Goal: Information Seeking & Learning: Find specific fact

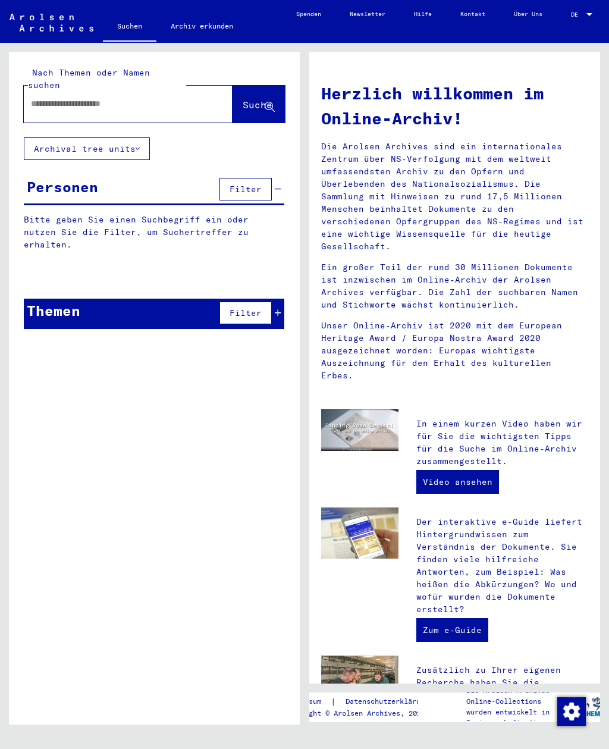
scroll to position [0, 6]
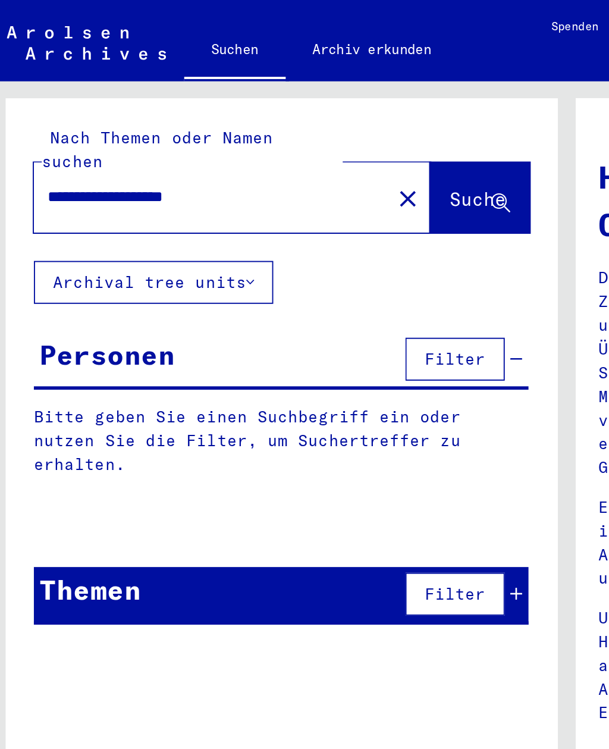
type input "**********"
click at [243, 99] on span "Suche" at bounding box center [258, 105] width 30 height 12
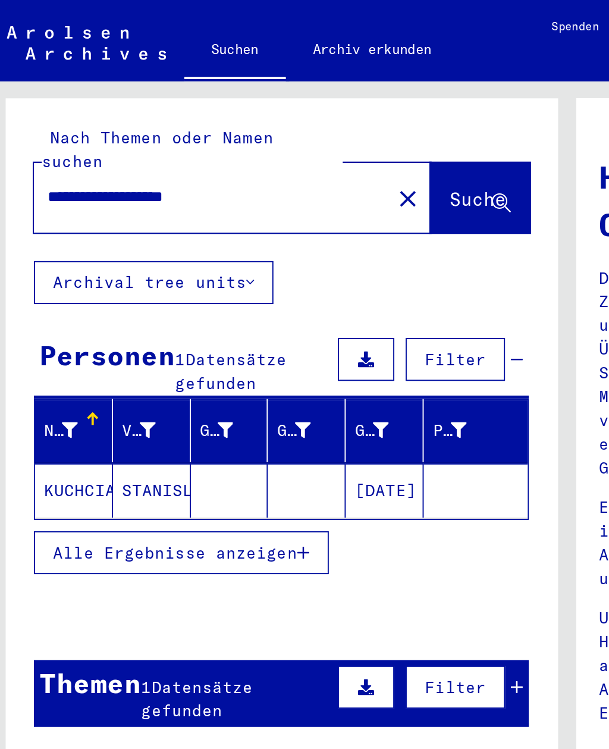
click at [32, 244] on mat-cell "KUCHCIAK" at bounding box center [44, 258] width 41 height 29
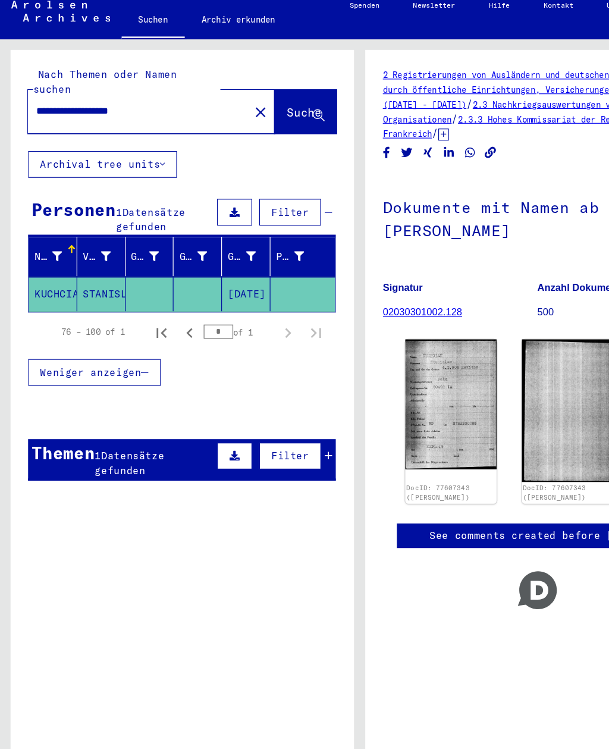
click at [51, 382] on div "Themen" at bounding box center [54, 392] width 54 height 21
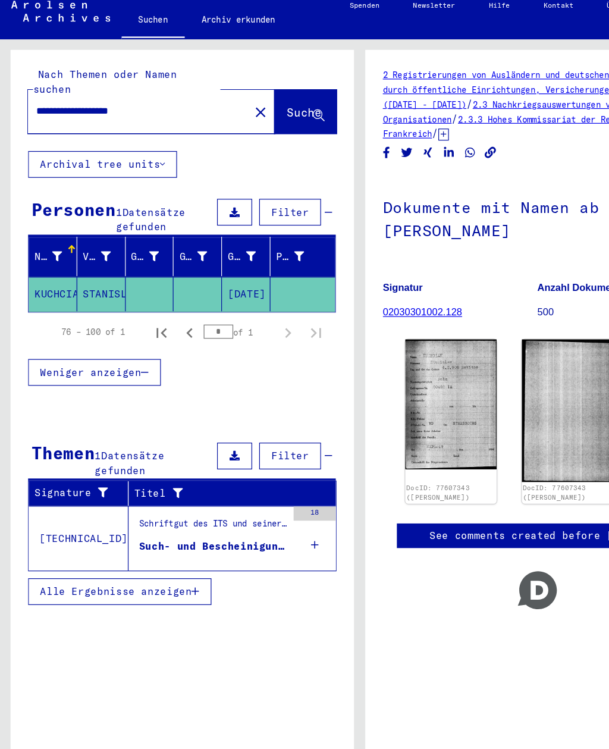
click at [125, 466] on div "Such- und Bescheinigungsvorgang Nr. 1.486.655 für [PERSON_NAME] geboren [DEMOGR…" at bounding box center [180, 472] width 125 height 12
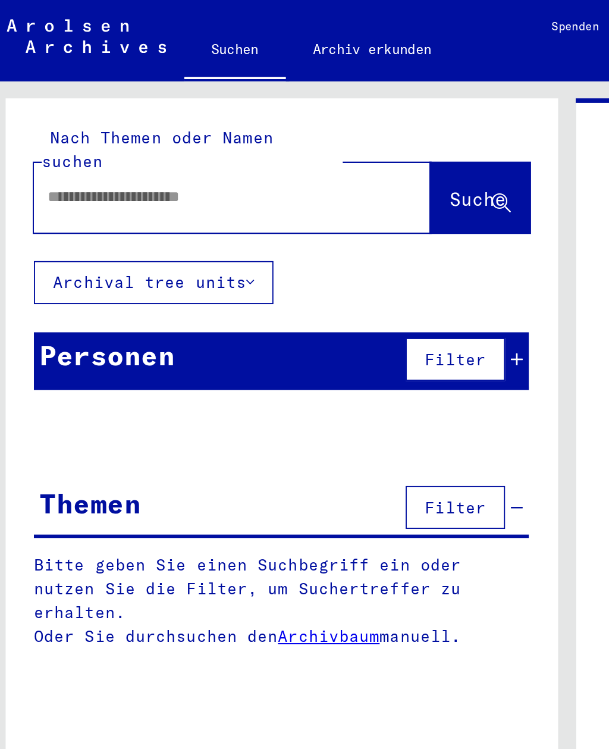
type input "**********"
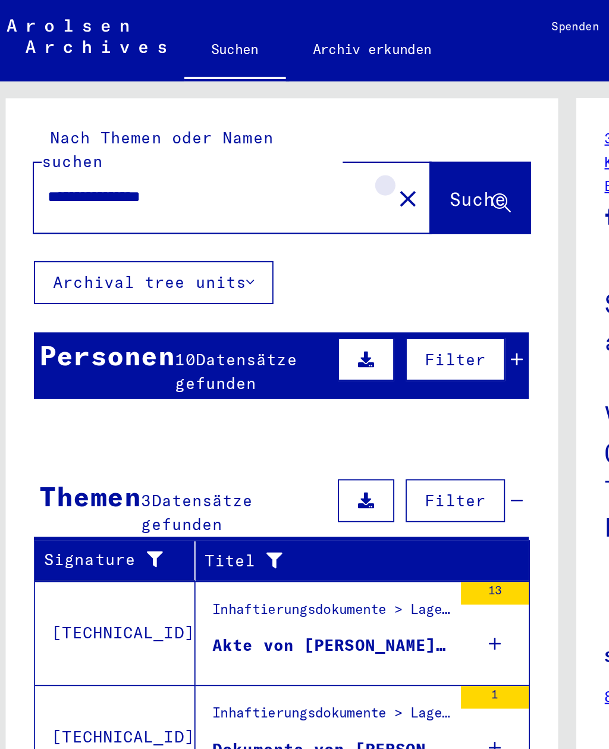
click at [214, 98] on mat-icon "close" at bounding box center [221, 105] width 14 height 14
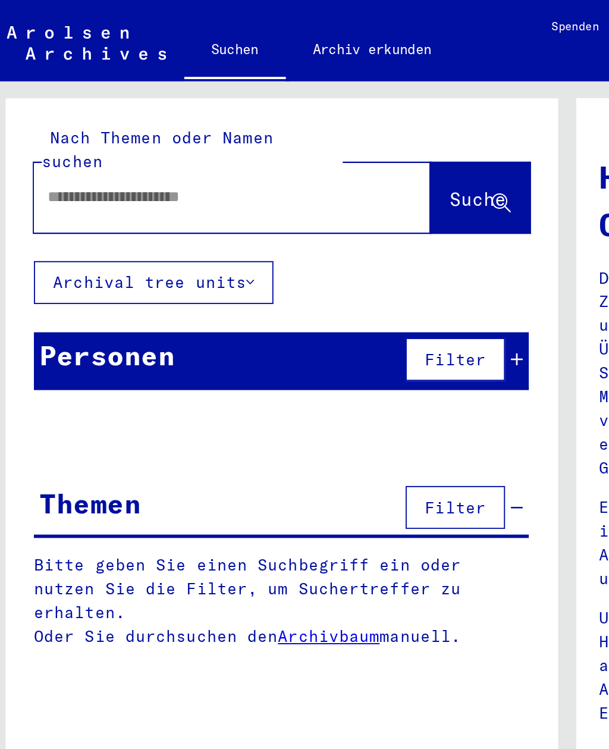
click at [42, 98] on input "text" at bounding box center [114, 104] width 166 height 12
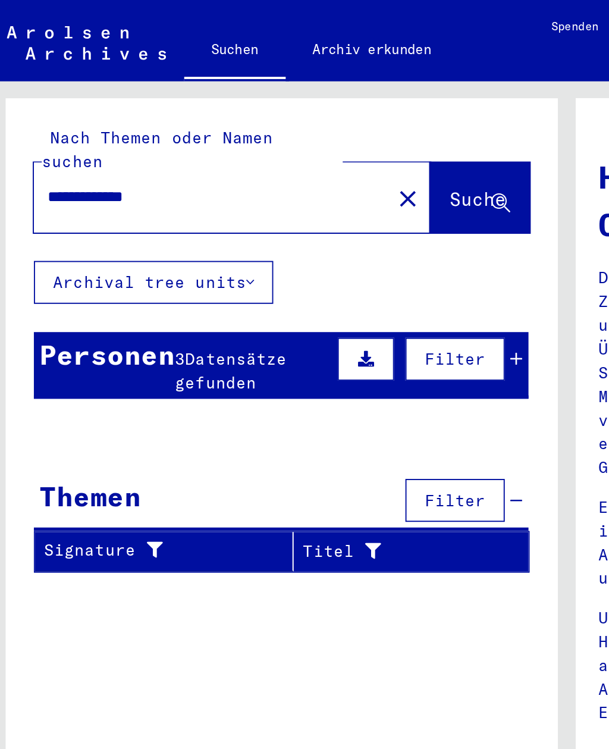
click at [32, 183] on div "Personen" at bounding box center [62, 186] width 71 height 21
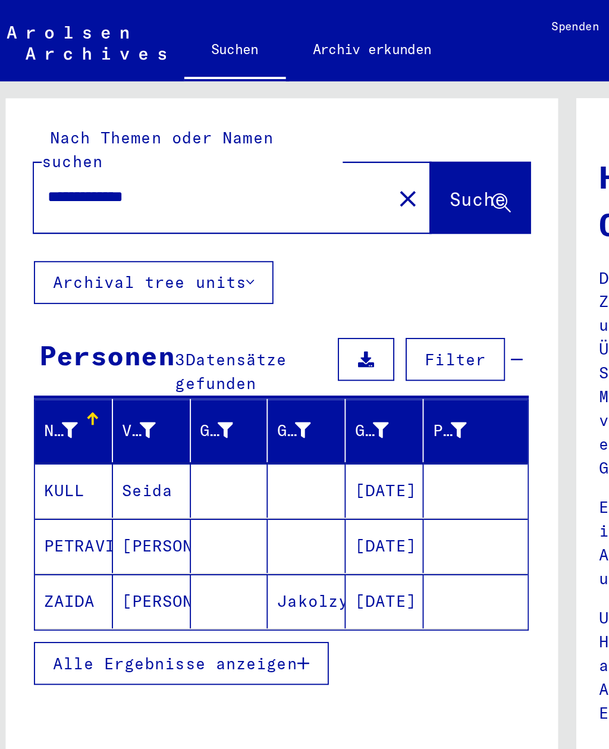
scroll to position [14, 0]
click at [34, 302] on mat-cell "ZAIDA" at bounding box center [44, 316] width 41 height 29
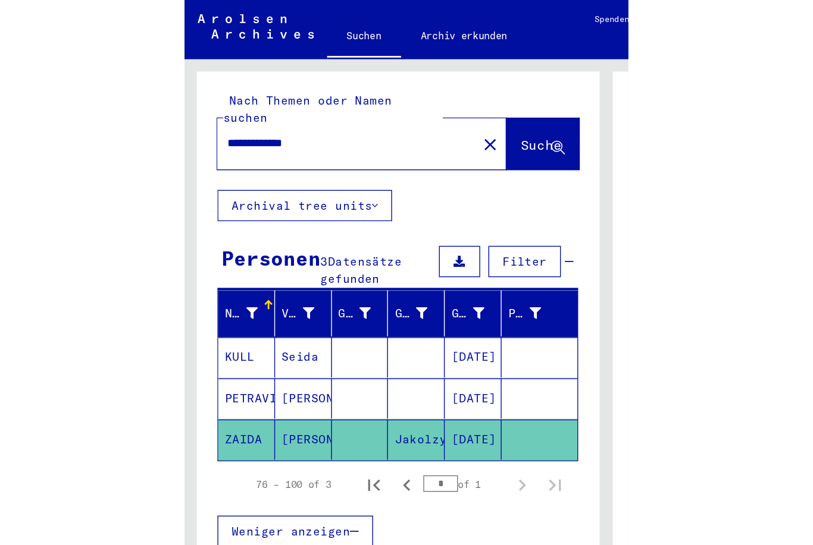
scroll to position [14, 0]
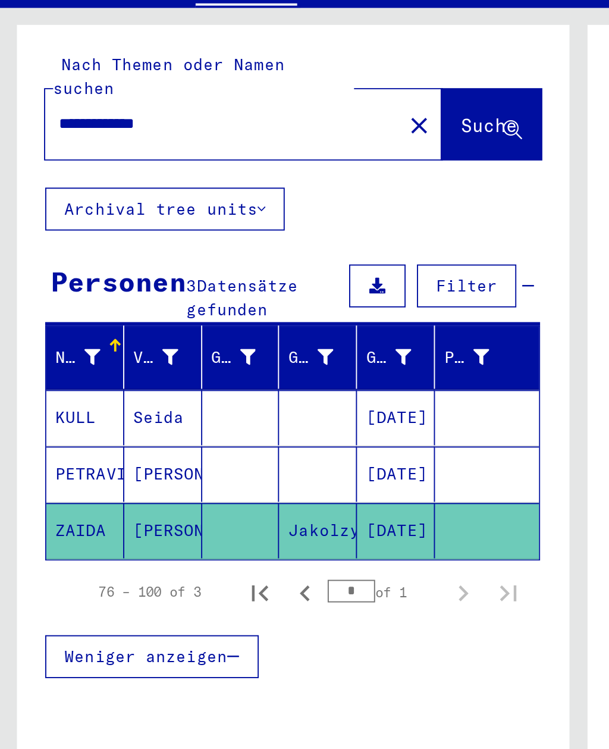
click at [36, 98] on input "**********" at bounding box center [117, 104] width 173 height 12
type input "**********"
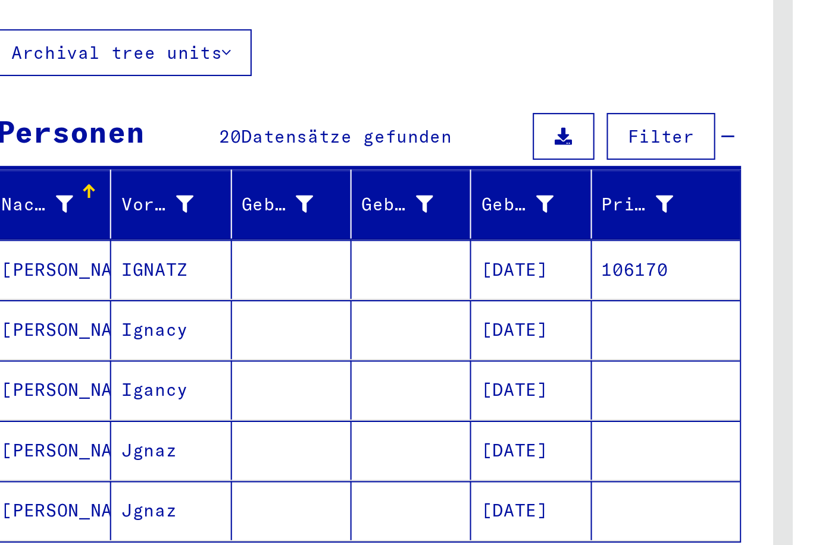
scroll to position [20, 0]
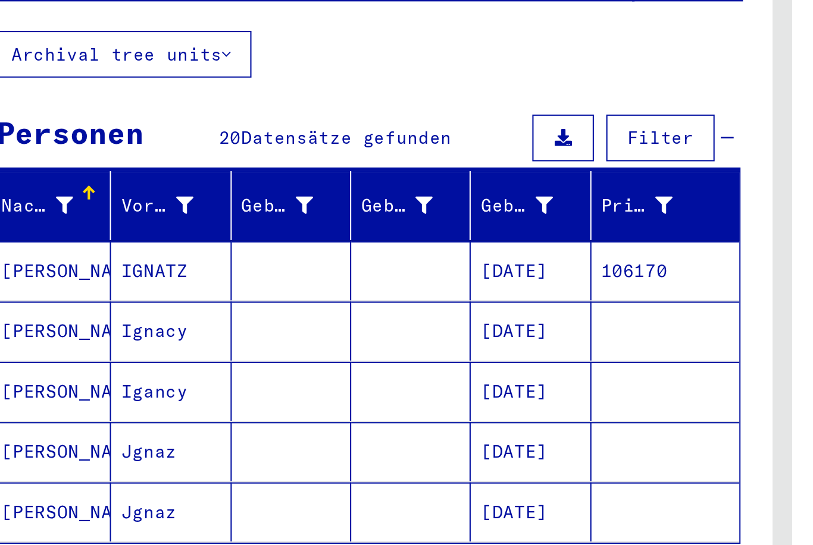
click at [30, 371] on html "**********" at bounding box center [406, 272] width 813 height 545
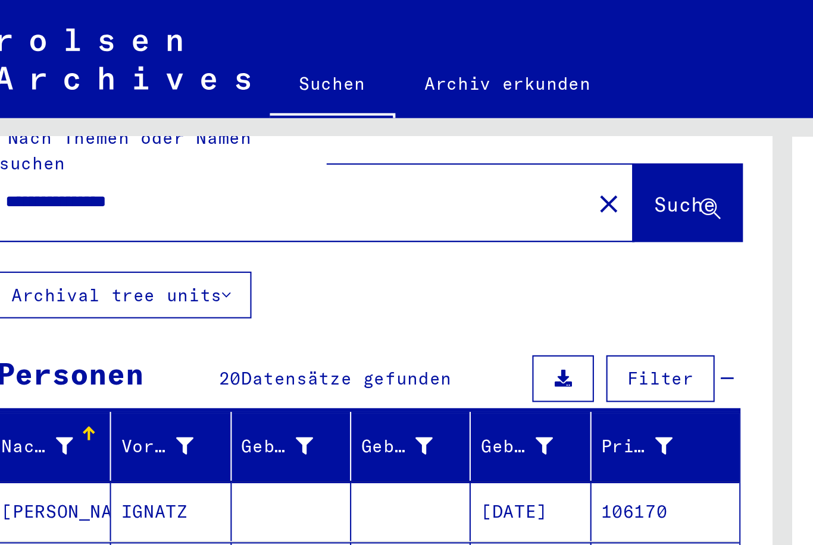
scroll to position [28, 0]
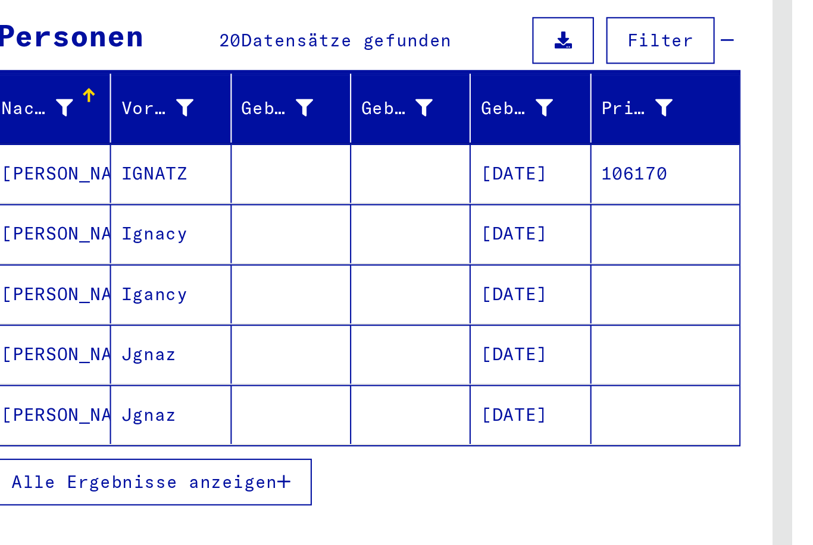
click at [34, 391] on span "Alle Ergebnisse anzeigen" at bounding box center [98, 396] width 128 height 11
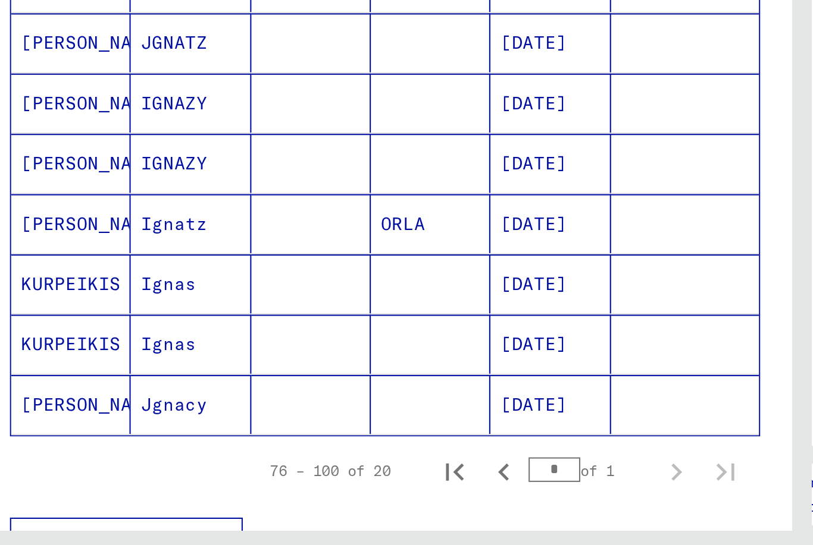
scroll to position [344, 0]
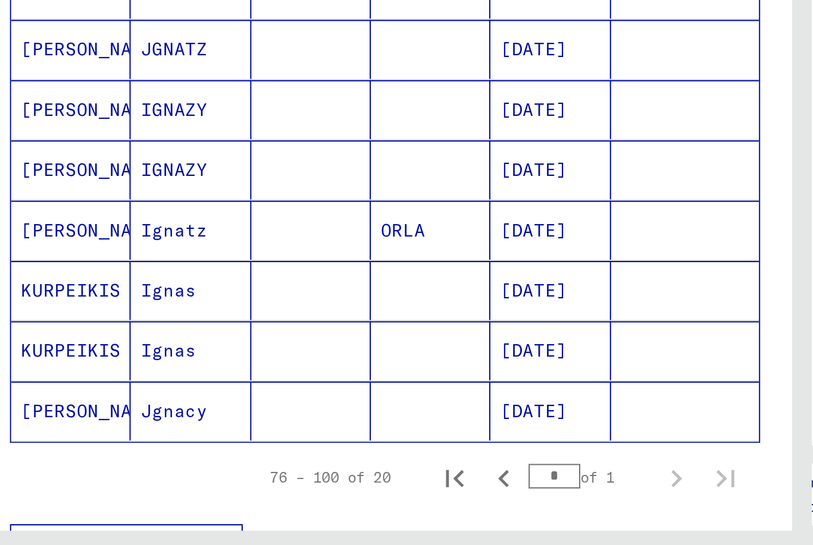
click at [24, 376] on mat-cell "[PERSON_NAME]" at bounding box center [53, 390] width 58 height 29
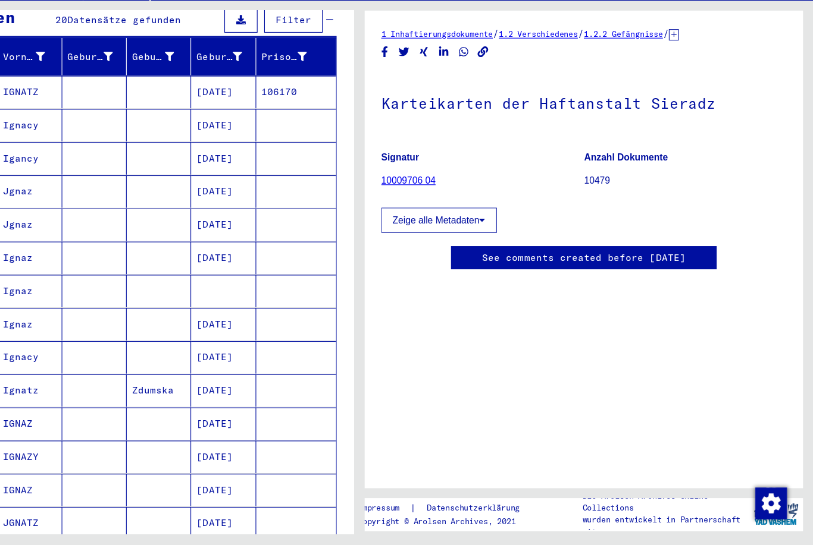
click at [426, 243] on button "Zeige alle Metadaten" at bounding box center [477, 254] width 103 height 23
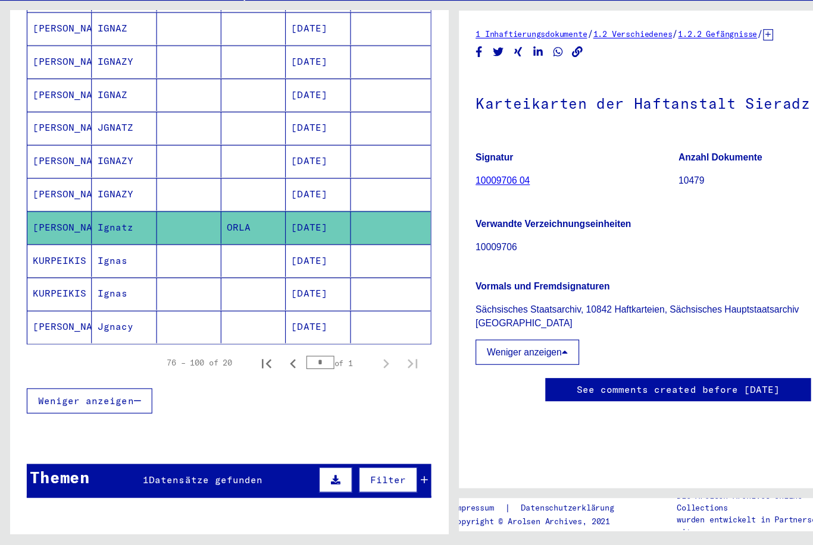
scroll to position [482, 0]
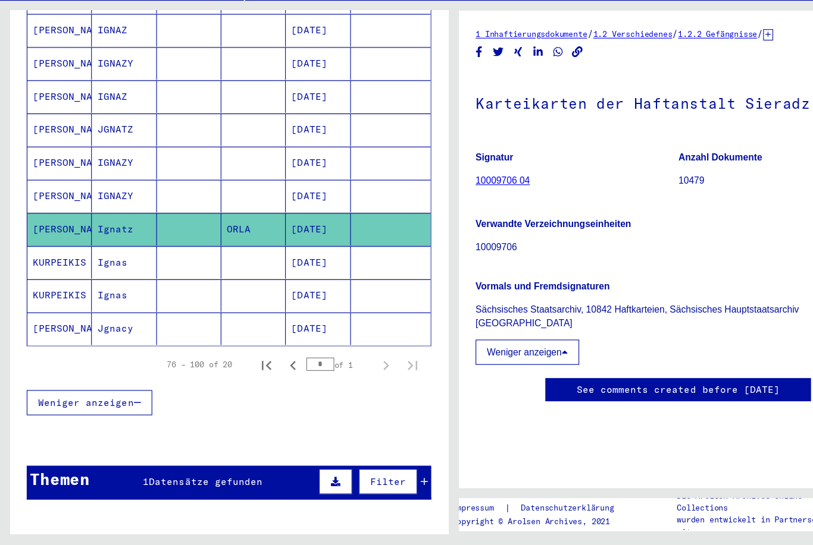
click at [238, 376] on icon "First page" at bounding box center [238, 384] width 17 height 17
type input "*"
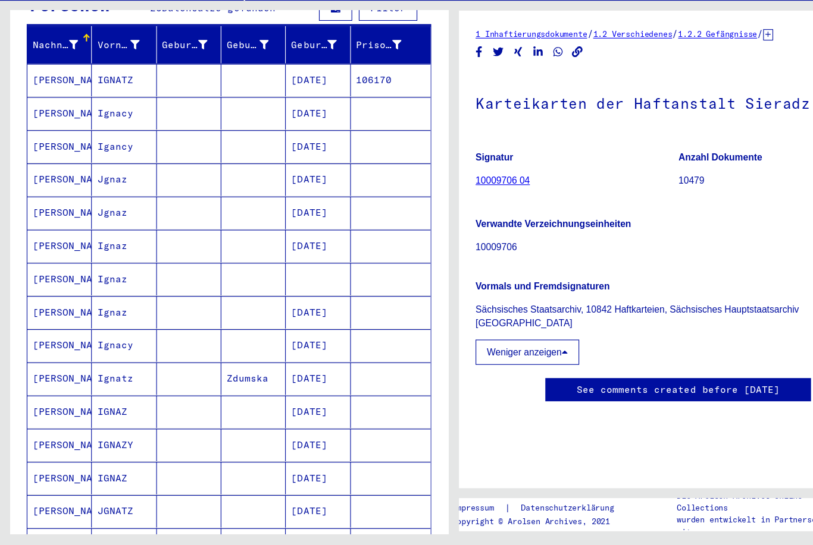
scroll to position [142, 0]
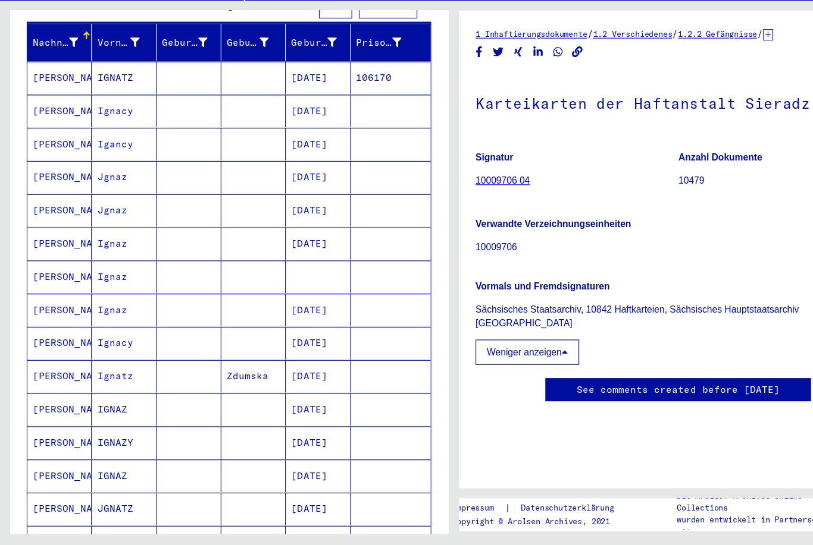
click at [64, 290] on mat-cell "[PERSON_NAME]" at bounding box center [53, 304] width 58 height 29
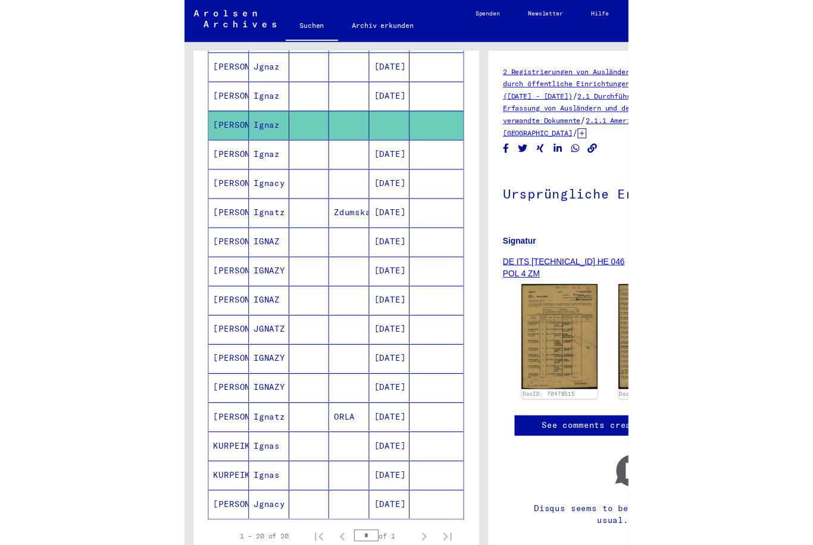
scroll to position [309, 0]
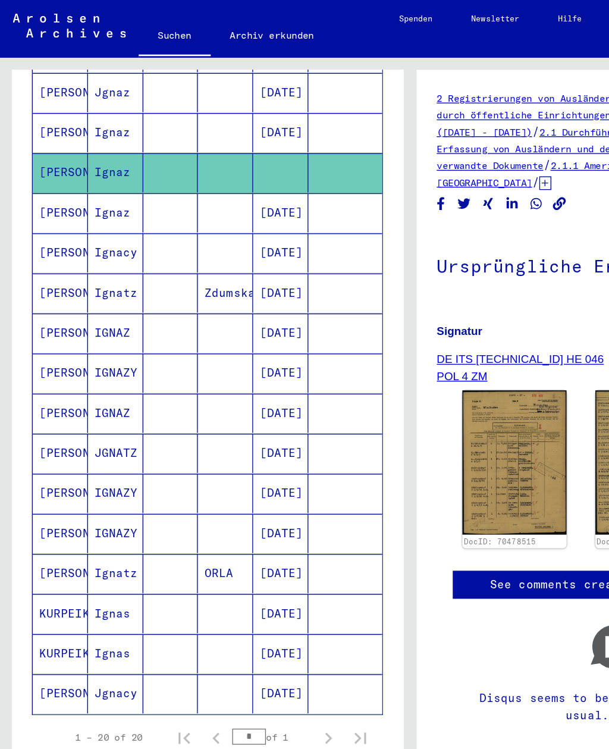
click at [48, 412] on mat-cell "[PERSON_NAME]" at bounding box center [44, 425] width 41 height 29
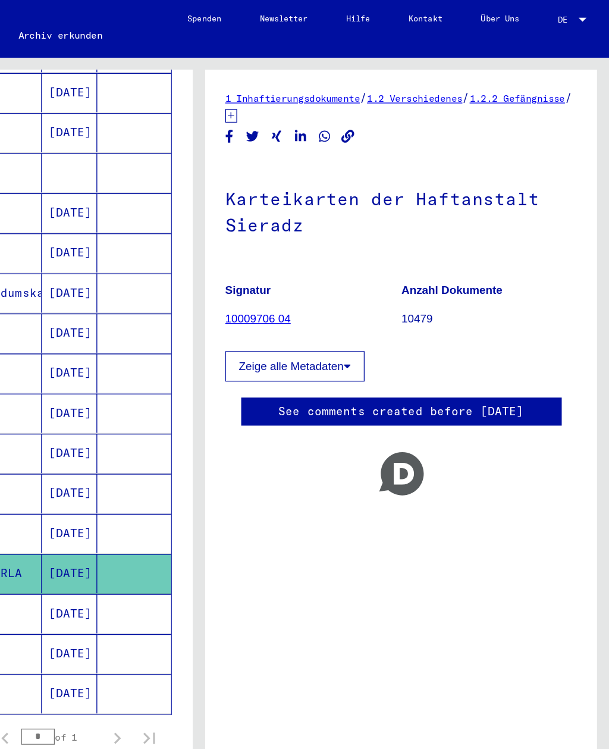
click at [324, 277] on button "Zeige alle Metadaten" at bounding box center [375, 272] width 103 height 23
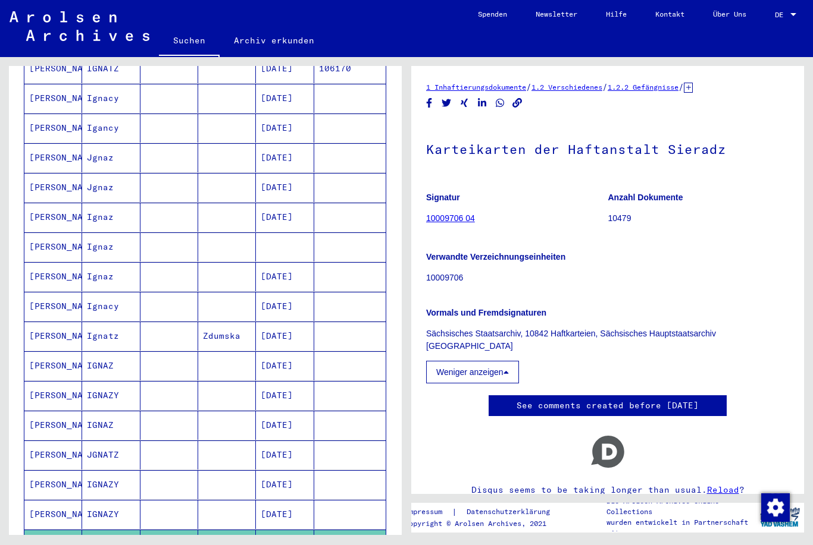
scroll to position [200, 0]
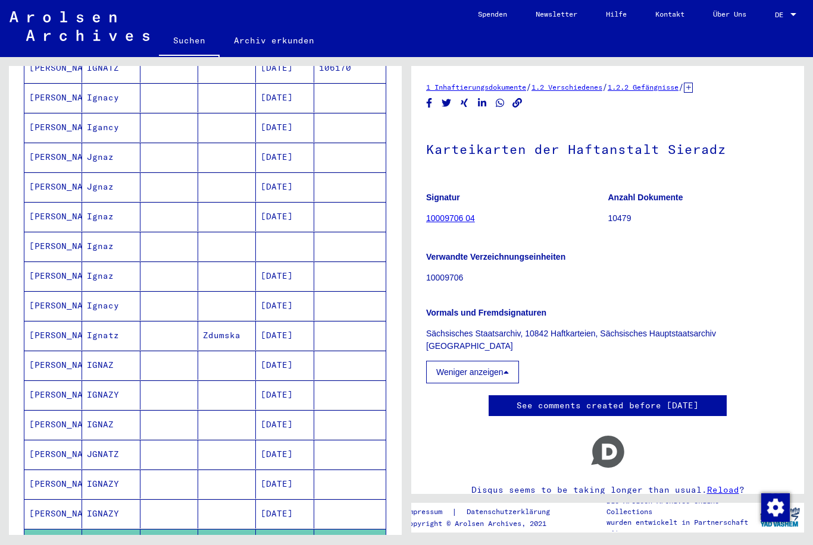
click at [41, 235] on mat-cell "[PERSON_NAME]" at bounding box center [53, 246] width 58 height 29
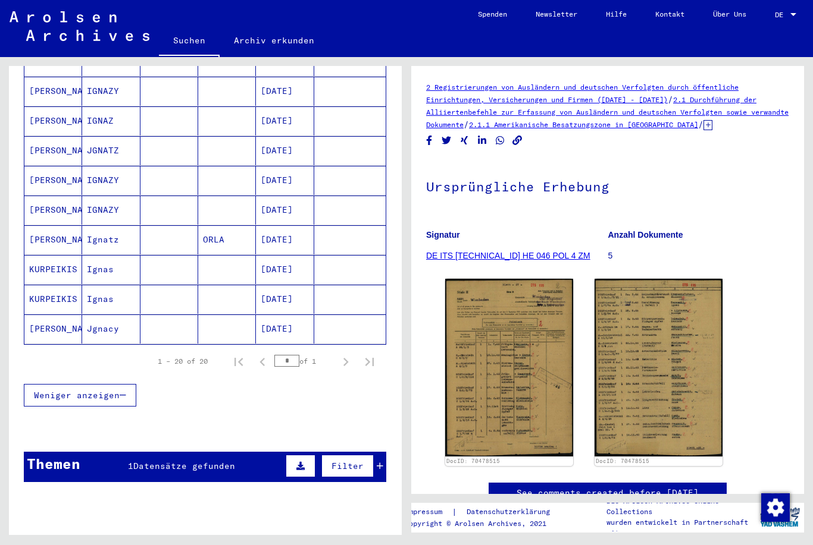
scroll to position [503, 0]
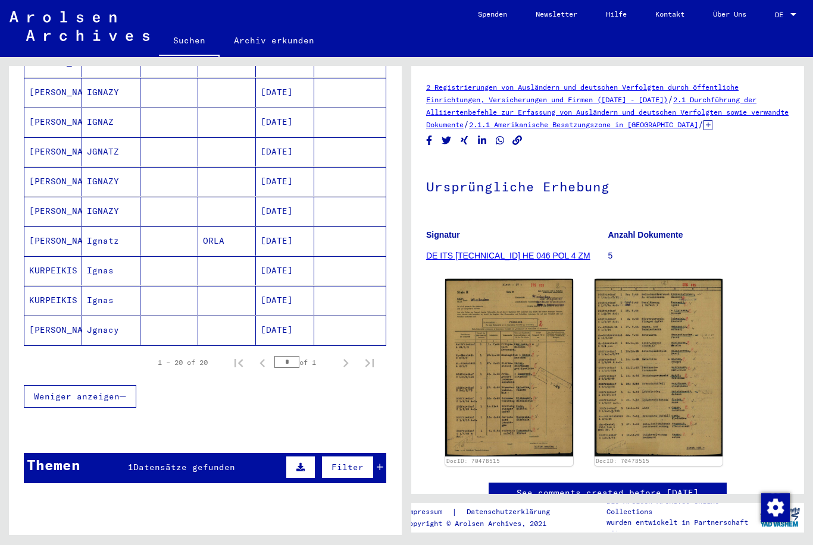
click at [209, 462] on span "Datensätze gefunden" at bounding box center [184, 467] width 102 height 11
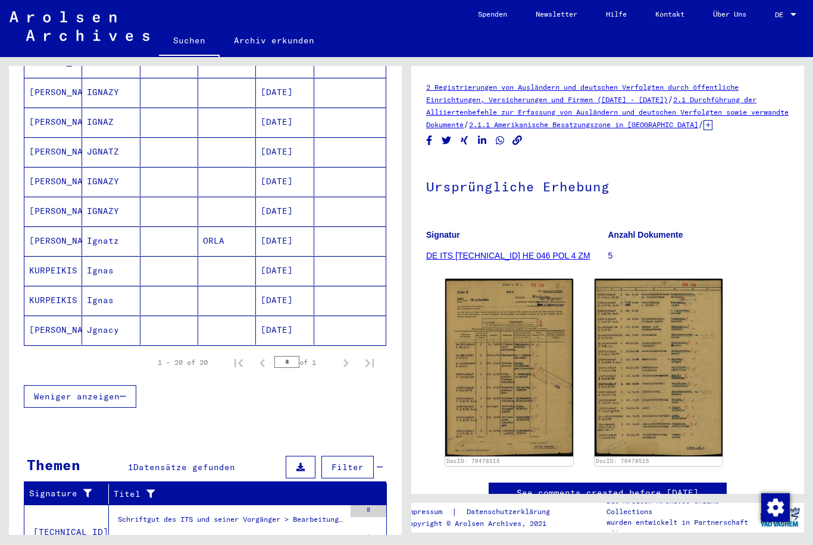
click at [252, 519] on figure "Schriftgut des ITS und seiner Vorgänger > Bearbeitung von Anfragen > Fallbezoge…" at bounding box center [231, 524] width 227 height 18
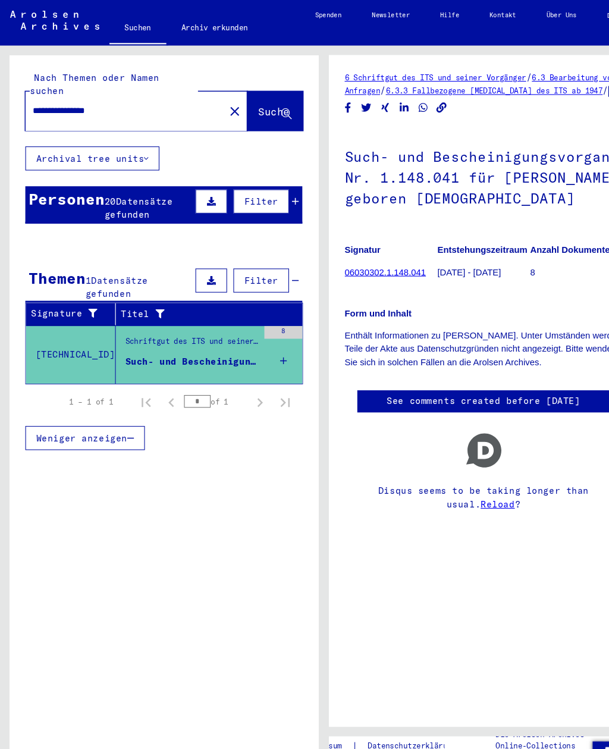
click at [51, 181] on div "Personen" at bounding box center [62, 186] width 71 height 21
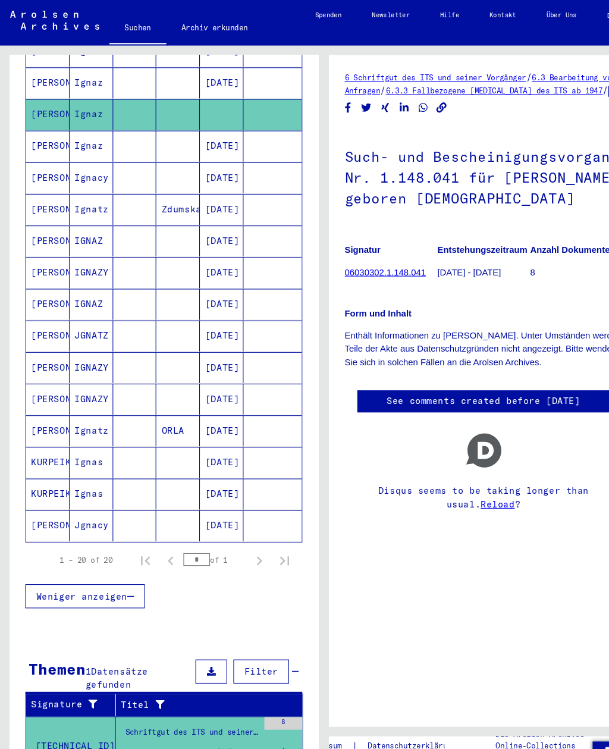
scroll to position [328, 0]
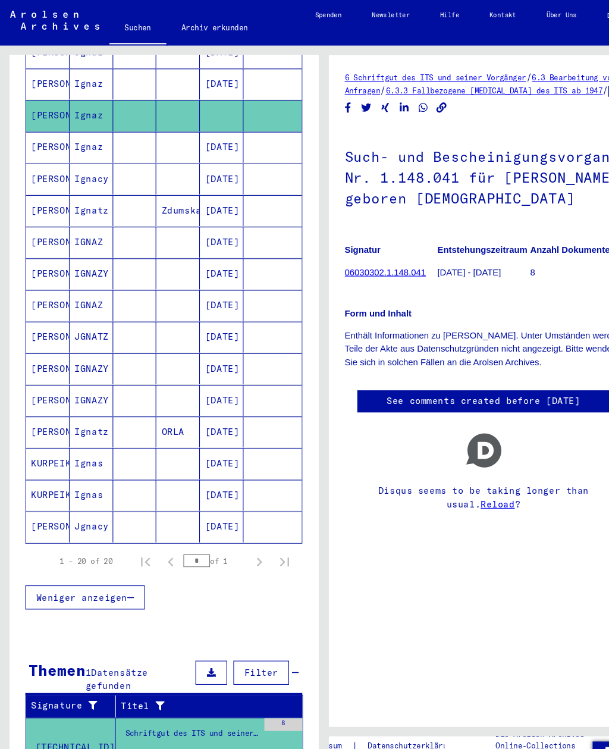
click at [51, 391] on mat-cell "[PERSON_NAME]" at bounding box center [44, 405] width 41 height 29
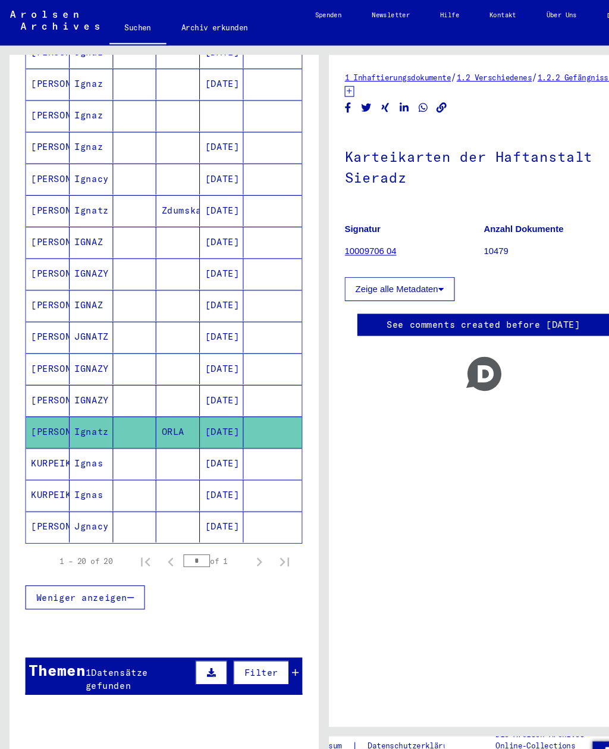
click at [338, 239] on link "10009706 04" at bounding box center [348, 236] width 49 height 10
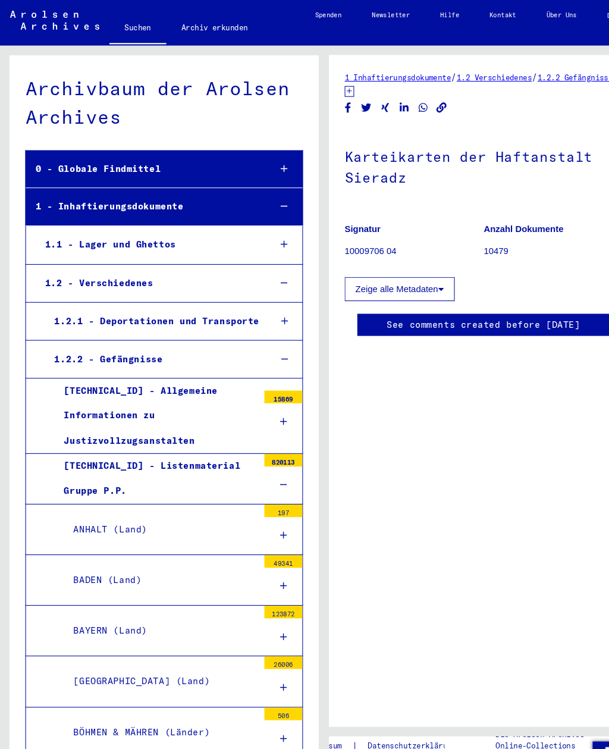
scroll to position [8082, 0]
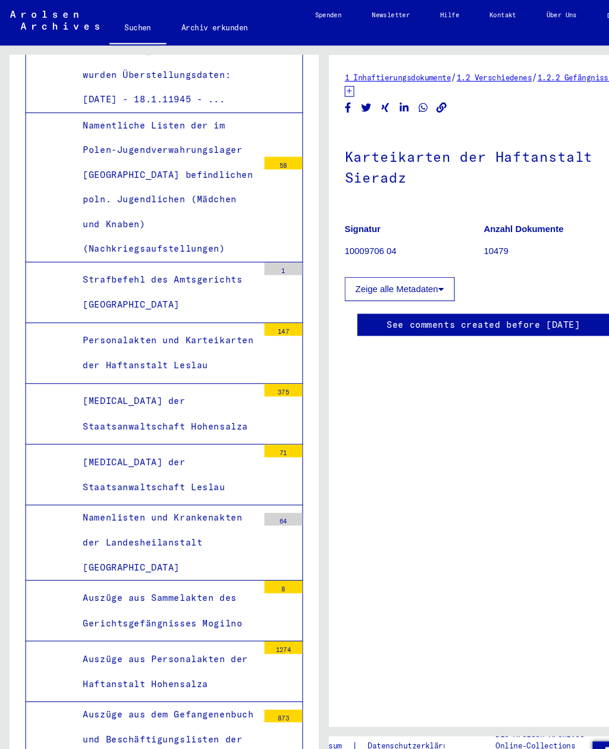
scroll to position [7817, 0]
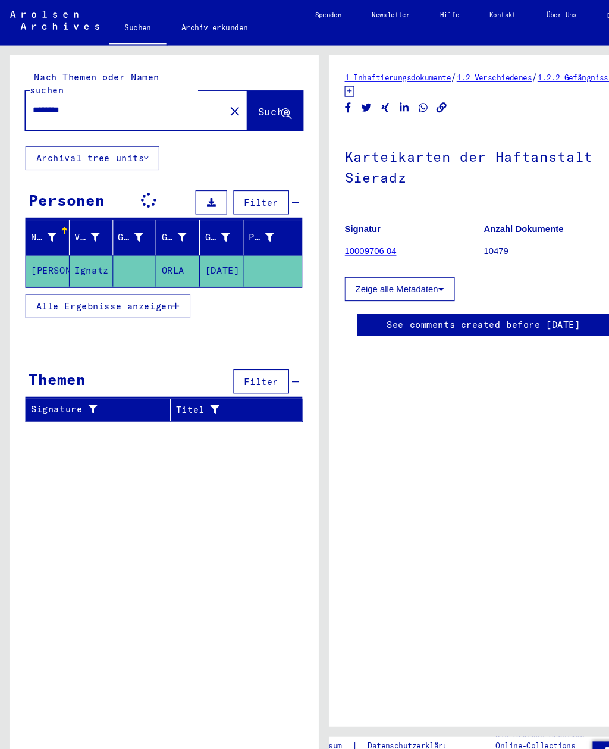
type input "**********"
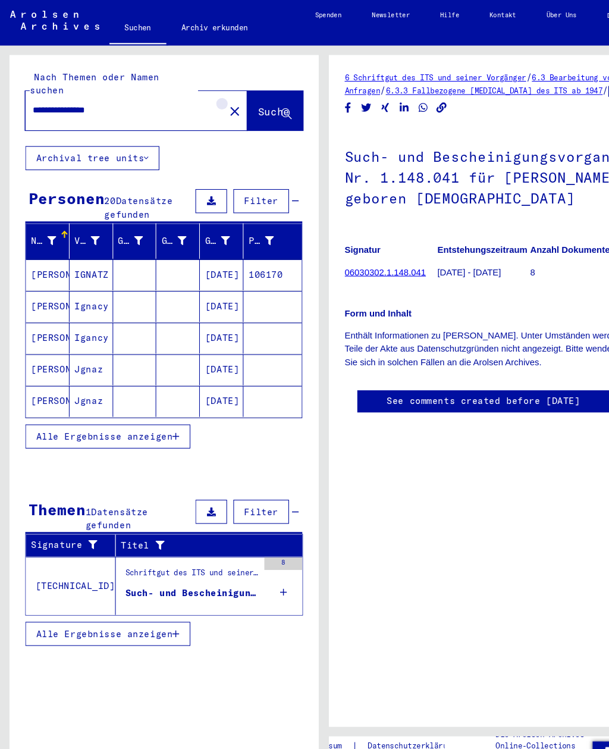
click at [209, 92] on button "close" at bounding box center [221, 104] width 24 height 24
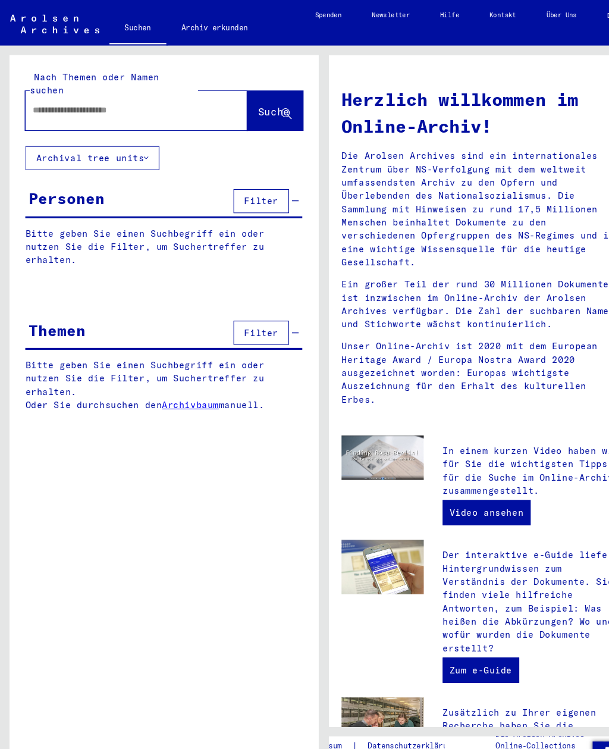
click at [81, 98] on input "text" at bounding box center [114, 104] width 166 height 12
paste input "**********"
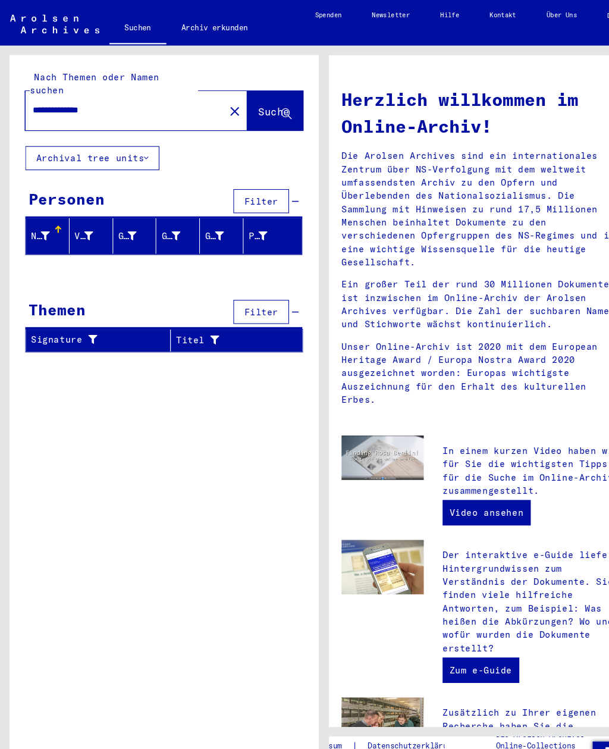
type input "**********"
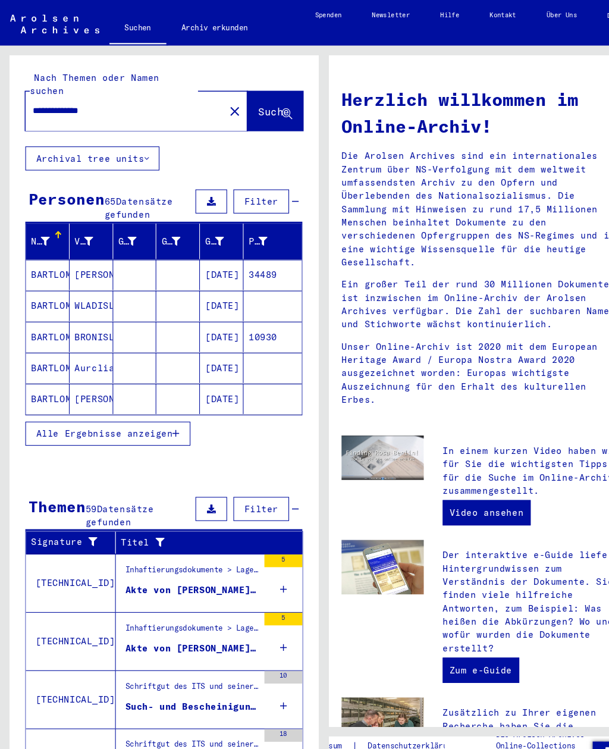
click at [43, 402] on span "Alle Ergebnisse anzeigen" at bounding box center [98, 407] width 128 height 11
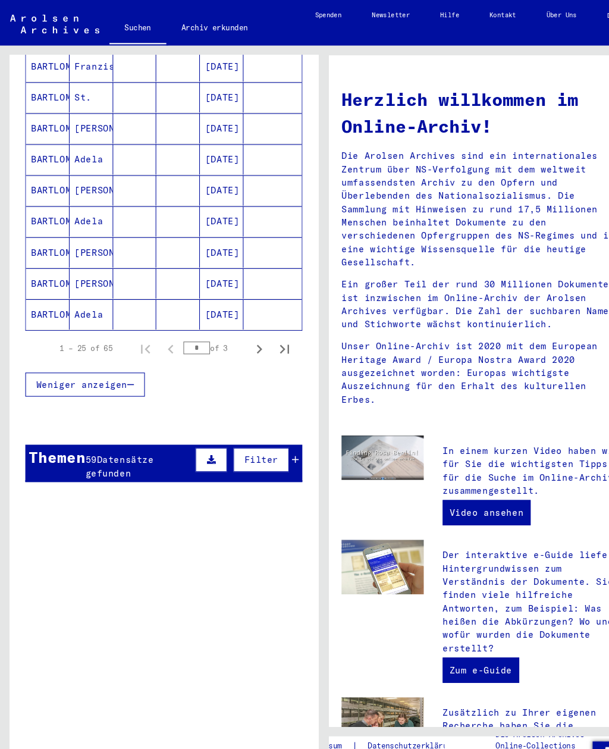
scroll to position [661, 0]
click at [244, 325] on icon "Next page" at bounding box center [243, 329] width 5 height 8
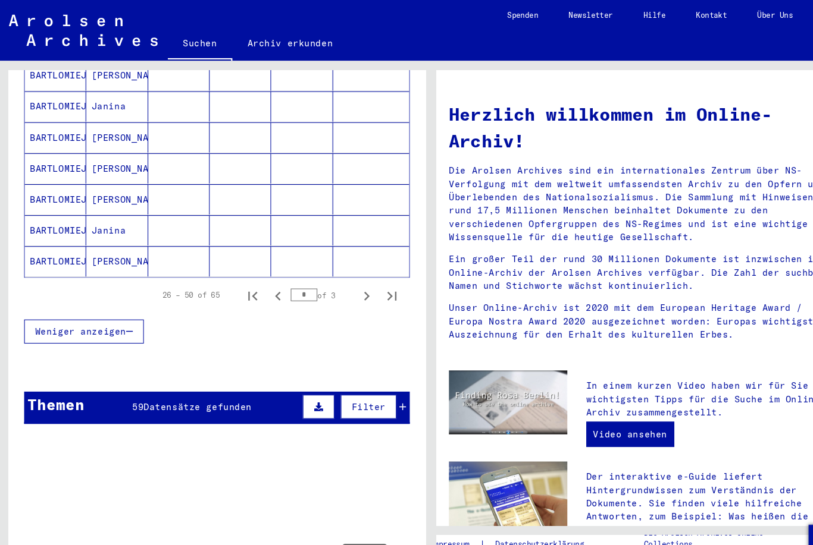
scroll to position [717, 0]
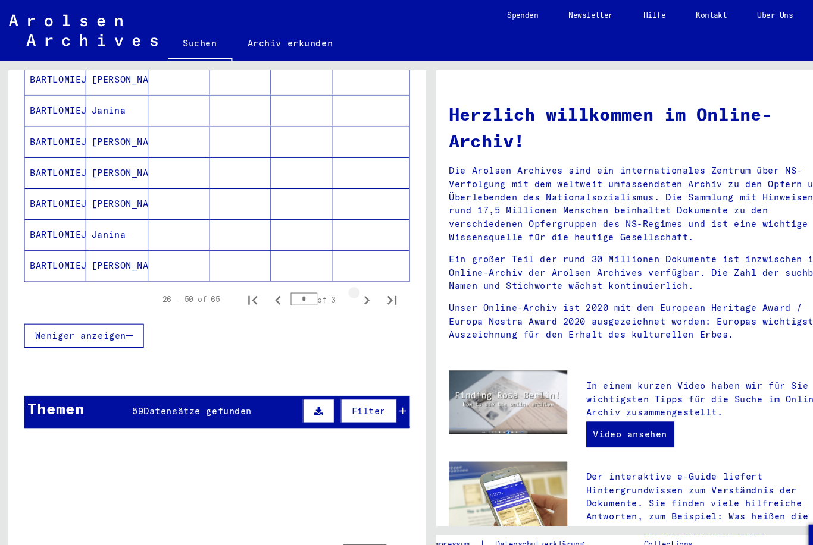
click at [345, 274] on icon "Next page" at bounding box center [345, 282] width 17 height 17
type input "*"
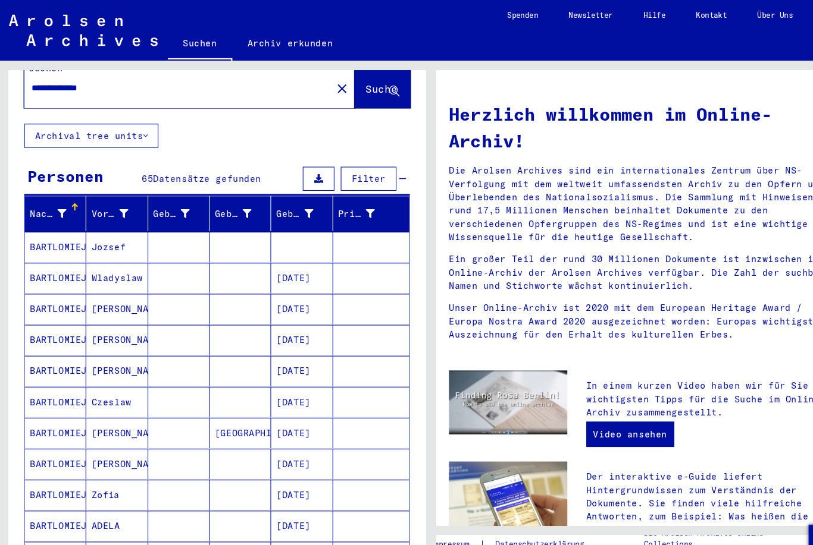
scroll to position [24, 0]
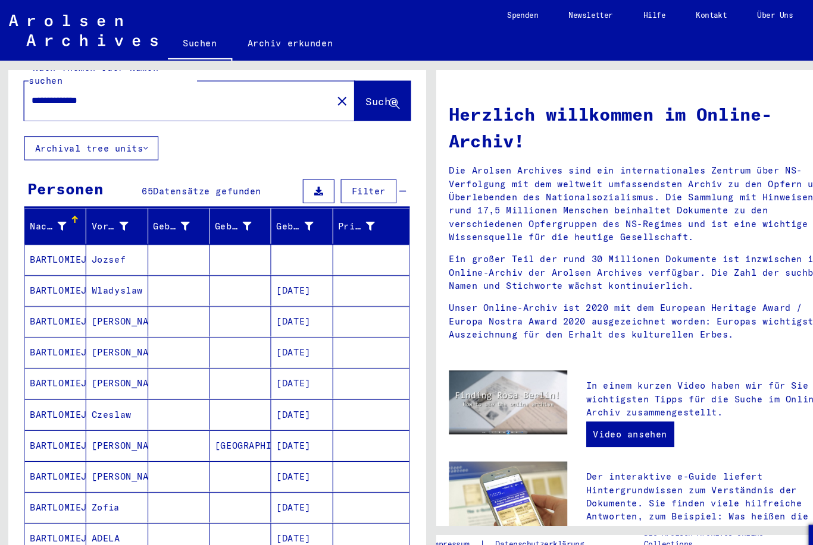
click at [37, 237] on mat-cell "BARTLOMIEJCZYK" at bounding box center [53, 244] width 58 height 29
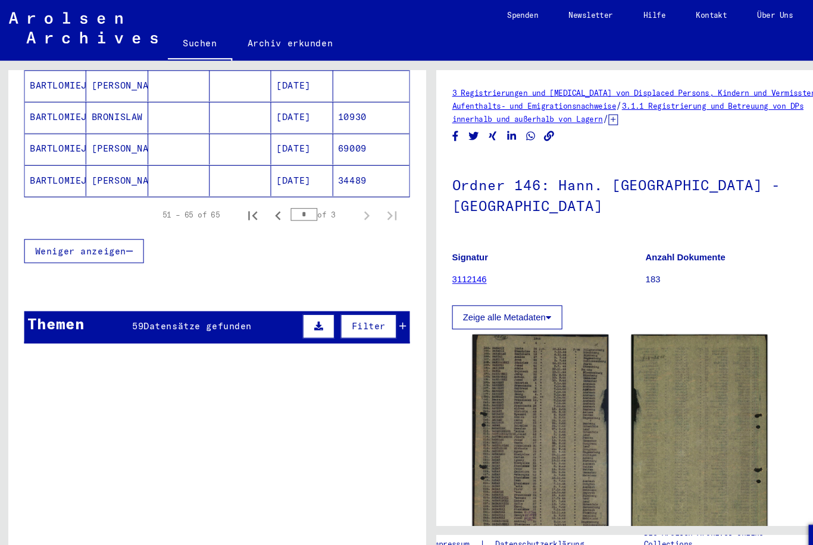
scroll to position [510, 0]
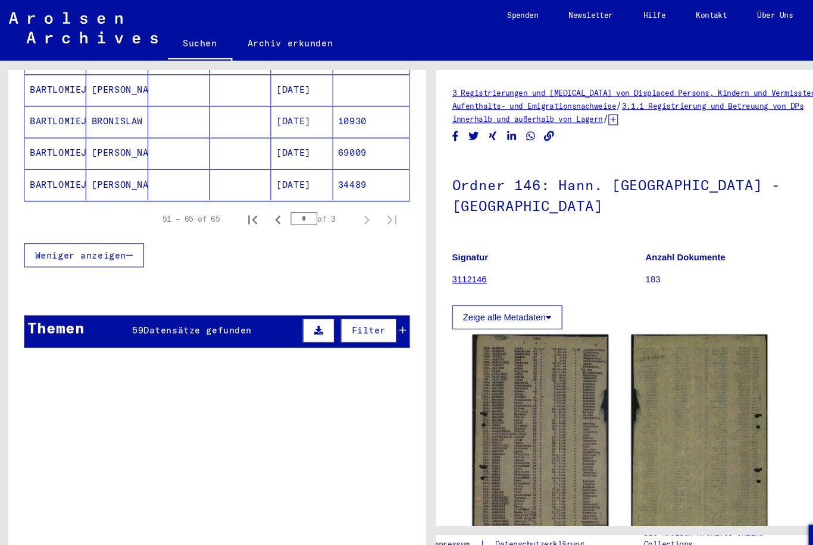
click at [95, 300] on div "Themen 59 Datensätze gefunden Filter" at bounding box center [205, 312] width 362 height 30
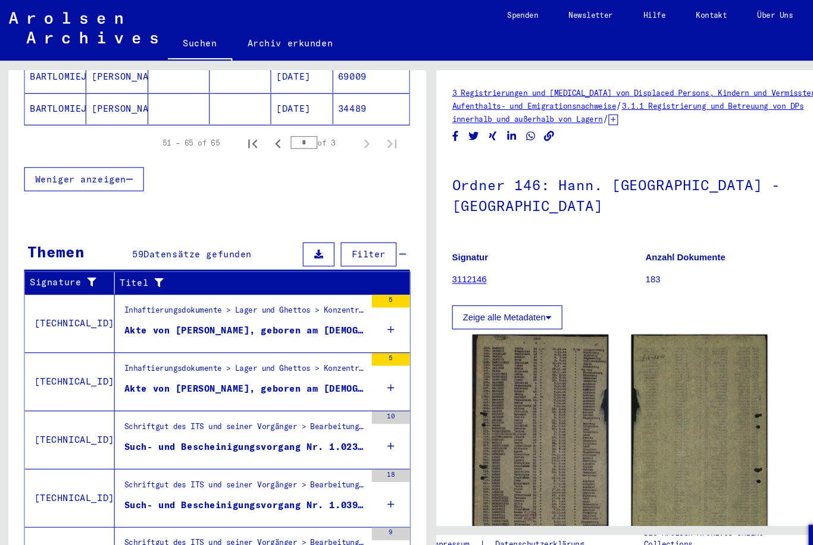
scroll to position [28, 0]
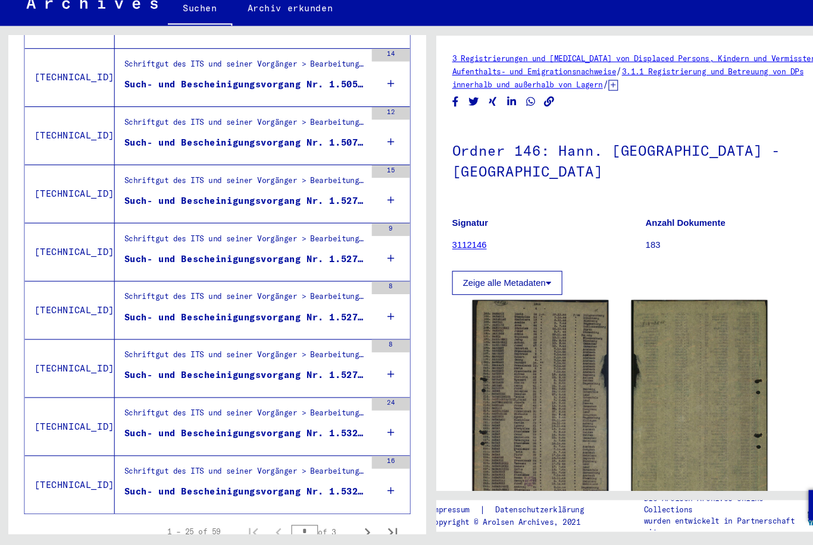
scroll to position [1162, 0]
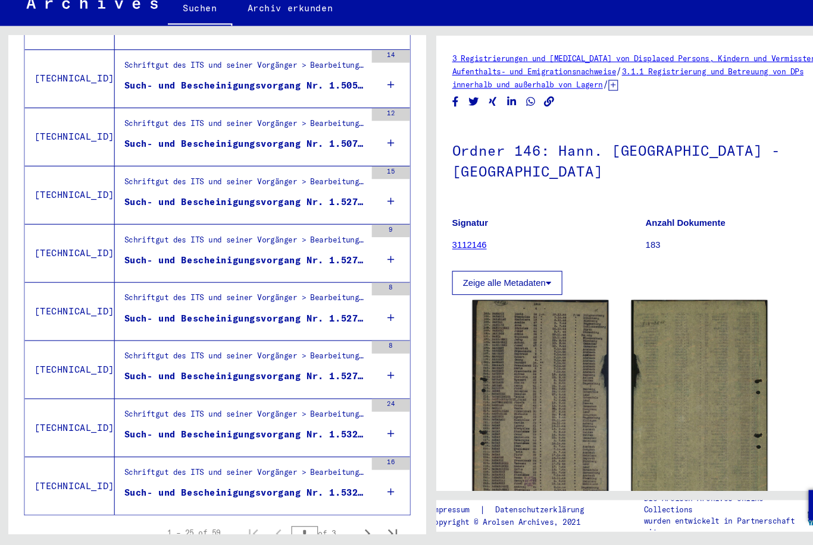
click at [155, 490] on div "Such- und Bescheinigungsvorgang Nr. 1.532.876 für [PERSON_NAME] geboren [DEMOGR…" at bounding box center [231, 496] width 227 height 12
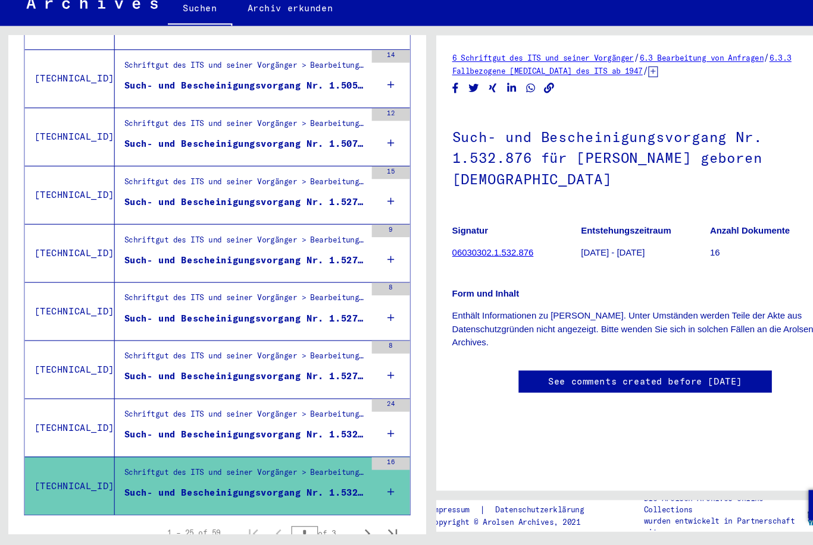
click at [139, 435] on div "Such- und Bescheinigungsvorgang Nr. 1.532.875 für [PERSON_NAME][GEOGRAPHIC_DATA…" at bounding box center [231, 441] width 227 height 12
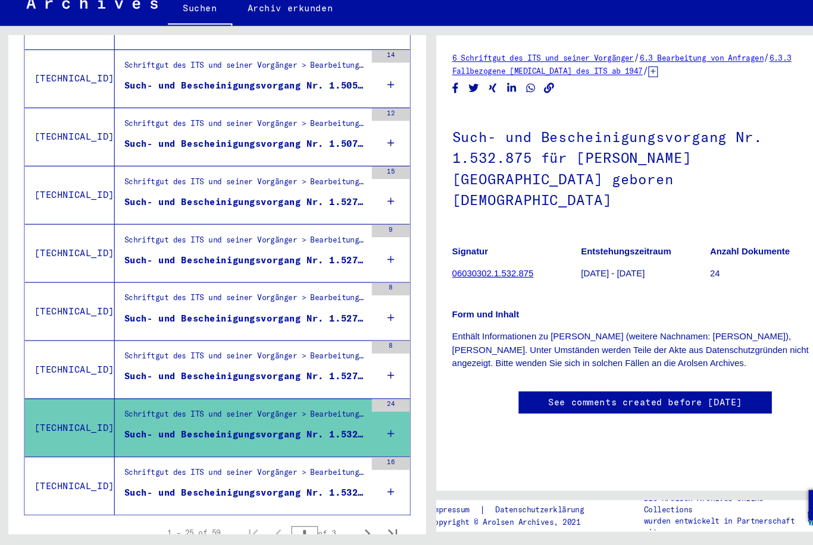
click at [145, 362] on div "Schriftgut des ITS und seiner Vorgänger > Bearbeitung von Anfragen > Fallbezoge…" at bounding box center [231, 370] width 227 height 17
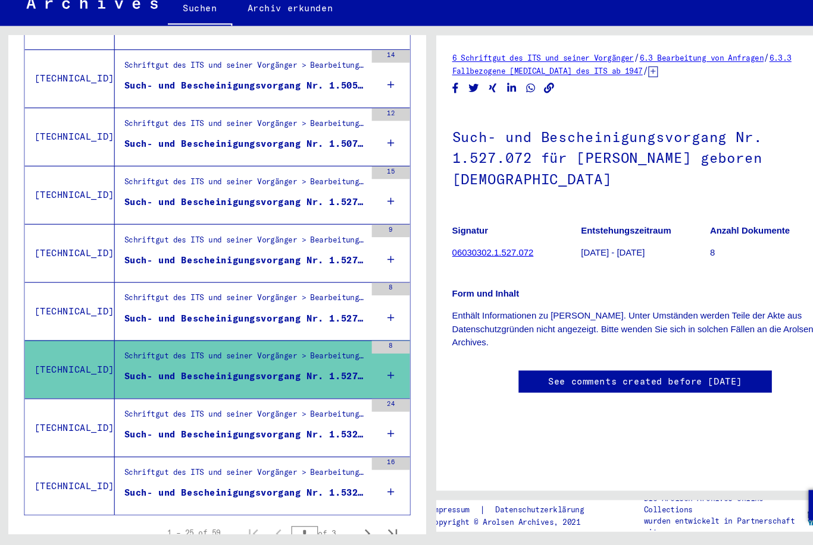
click at [136, 308] on div "Schriftgut des ITS und seiner Vorgänger > Bearbeitung von Anfragen > Fallbezoge…" at bounding box center [231, 316] width 227 height 17
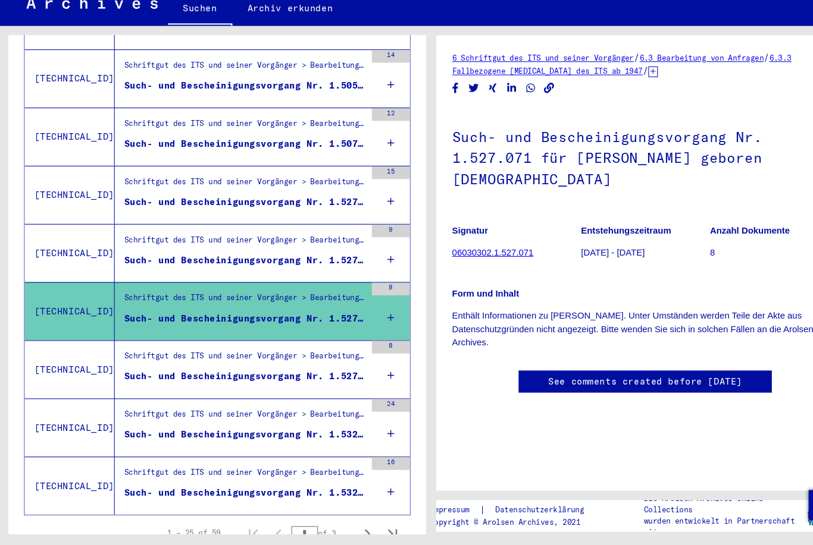
click at [160, 253] on figure "Schriftgut des ITS und seiner Vorgänger > Bearbeitung von Anfragen > Fallbezoge…" at bounding box center [231, 262] width 227 height 18
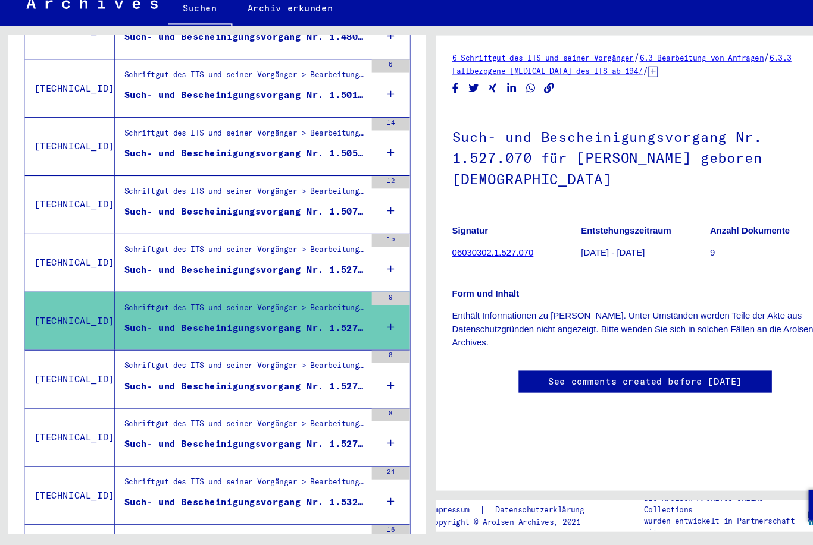
scroll to position [1099, 0]
click at [159, 261] on div "Schriftgut des ITS und seiner Vorgänger > Bearbeitung von Anfragen > Fallbezoge…" at bounding box center [231, 269] width 227 height 17
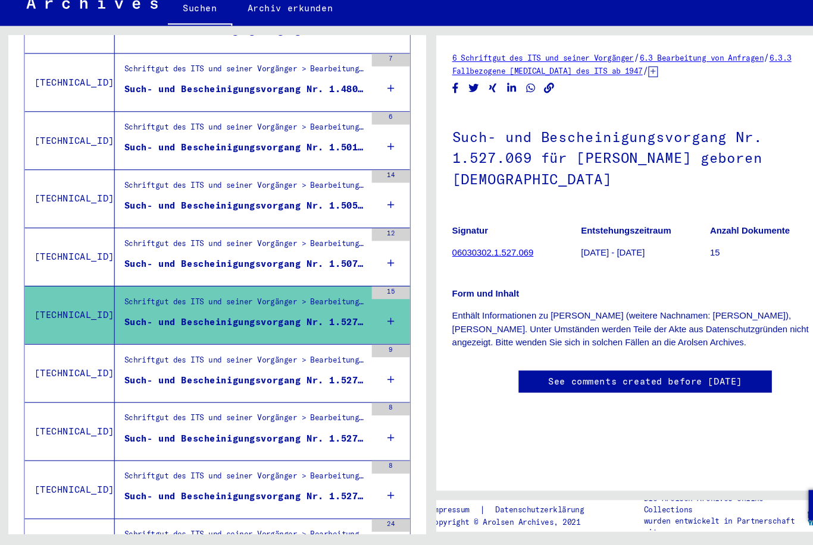
scroll to position [1048, 0]
click at [162, 275] on div "Such- und Bescheinigungsvorgang Nr. 1.507.431 für [PERSON_NAME] geboren [DEMOGR…" at bounding box center [231, 281] width 227 height 12
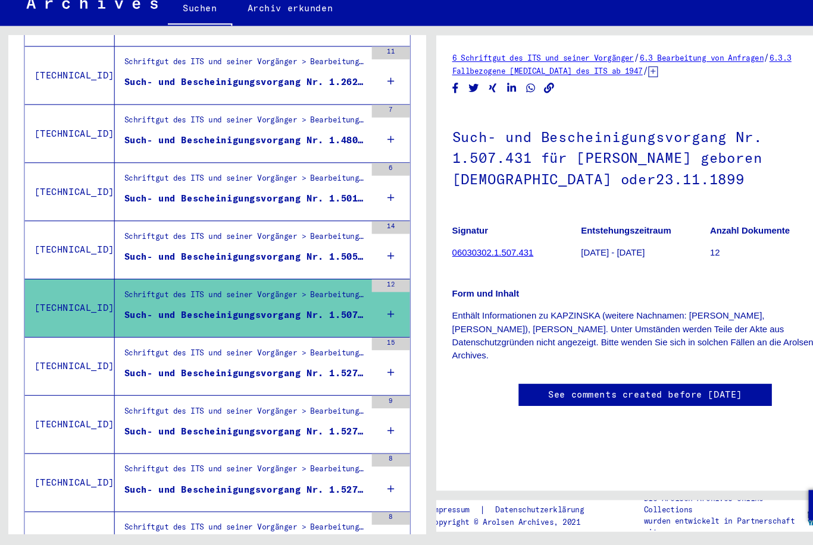
click at [164, 250] on div "Schriftgut des ITS und seiner Vorgänger > Bearbeitung von Anfragen > Fallbezoge…" at bounding box center [231, 258] width 227 height 17
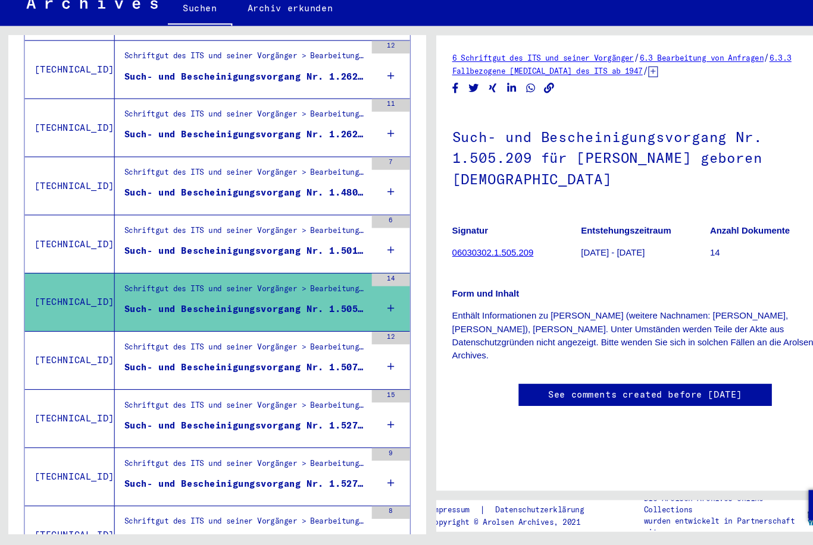
click at [163, 244] on div "Schriftgut des ITS und seiner Vorgänger > Bearbeitung von Anfragen > Fallbezoge…" at bounding box center [231, 252] width 227 height 17
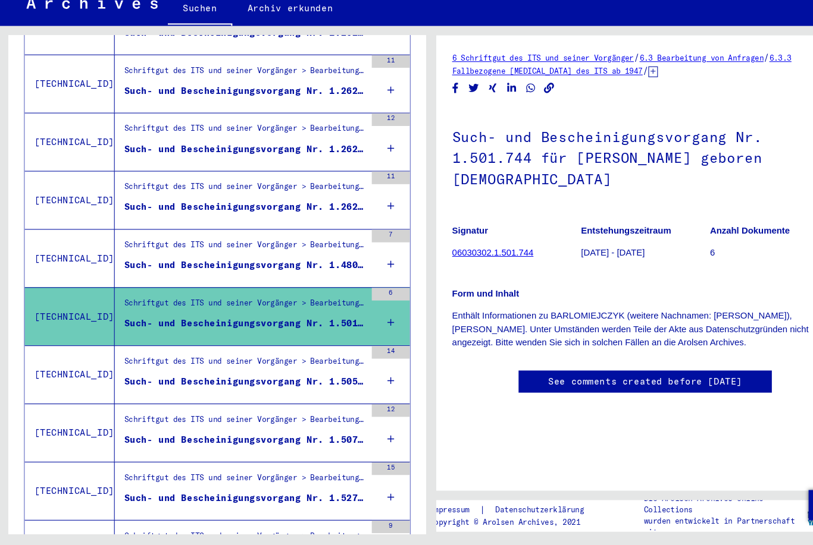
click at [165, 258] on div "Schriftgut des ITS und seiner Vorgänger > Bearbeitung von Anfragen > Fallbezoge…" at bounding box center [231, 266] width 227 height 17
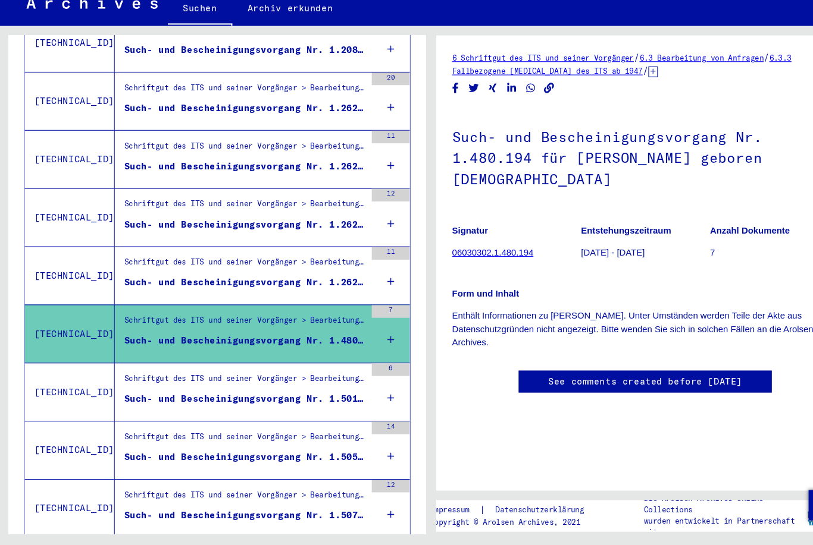
click at [164, 274] on div "Schriftgut des ITS und seiner Vorgänger > Bearbeitung von Anfragen > Fallbezoge…" at bounding box center [231, 282] width 227 height 17
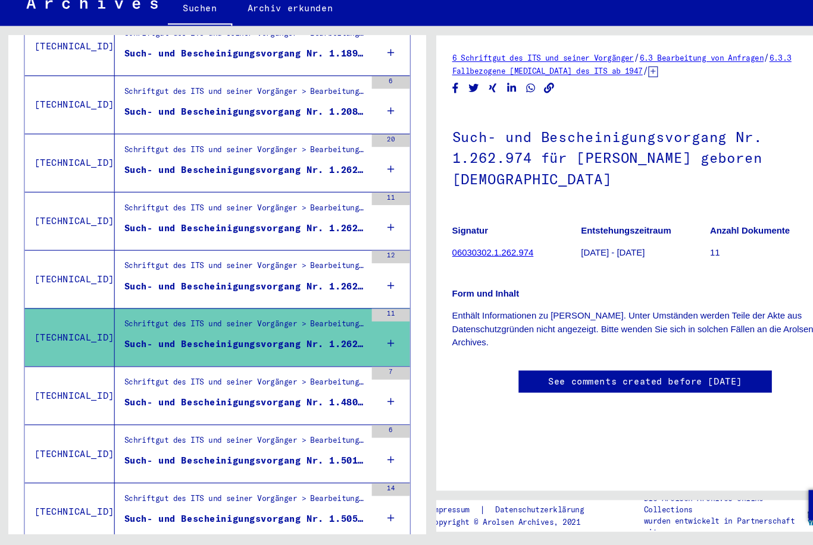
click at [167, 277] on div "Schriftgut des ITS und seiner Vorgänger > Bearbeitung von Anfragen > Fallbezoge…" at bounding box center [231, 285] width 227 height 17
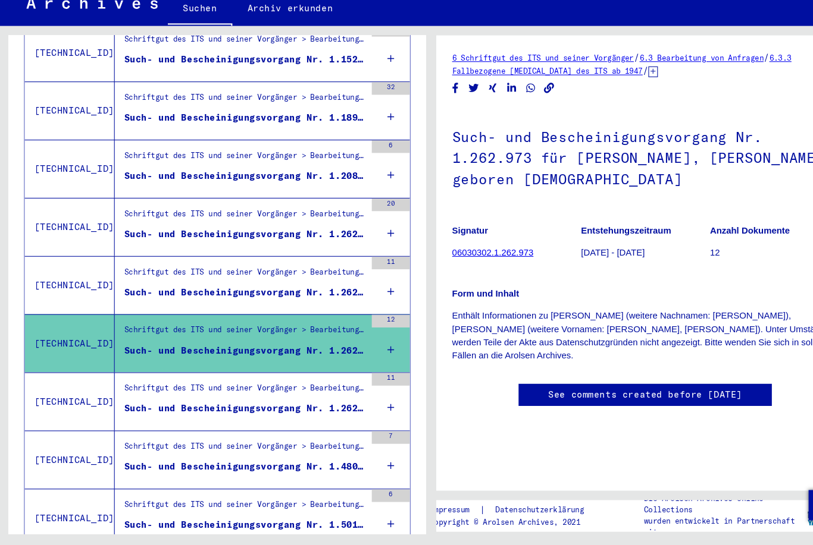
click at [168, 283] on div "Schriftgut des ITS und seiner Vorgänger > Bearbeitung von Anfragen > Fallbezoge…" at bounding box center [231, 291] width 227 height 17
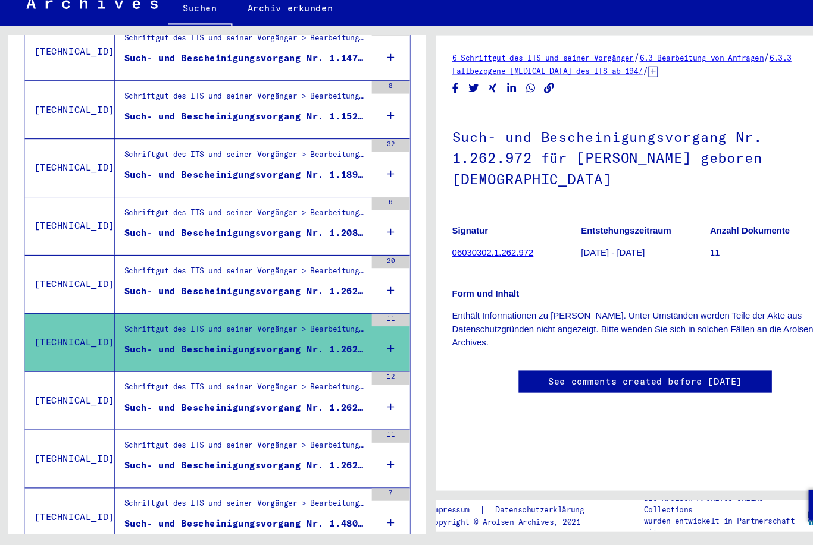
click at [168, 282] on div "Schriftgut des ITS und seiner Vorgänger > Bearbeitung von Anfragen > Fallbezoge…" at bounding box center [231, 290] width 227 height 17
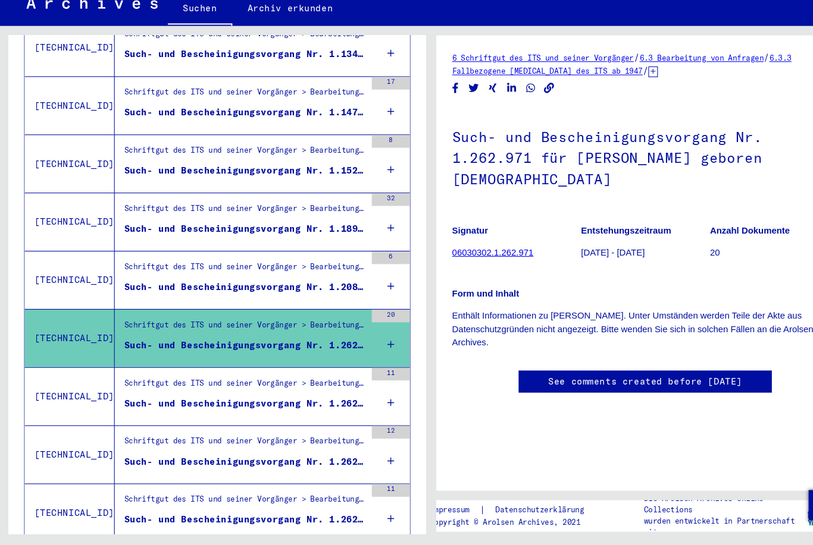
click at [169, 297] on div "Such- und Bescheinigungsvorgang Nr. 1.208.246 für [PERSON_NAME] geboren [DEMOGR…" at bounding box center [231, 303] width 227 height 12
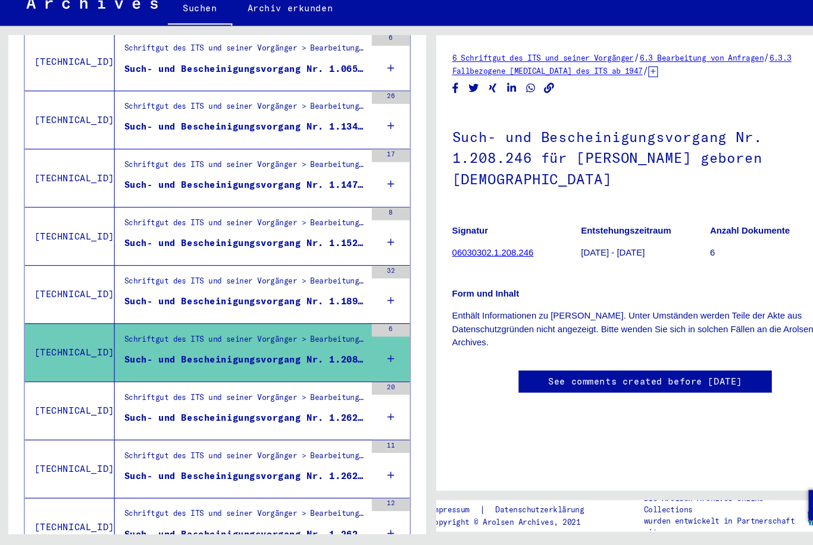
click at [170, 283] on div "Schriftgut des ITS und seiner Vorgänger > Bearbeitung von Anfragen > Fallbezoge…" at bounding box center [227, 310] width 236 height 54
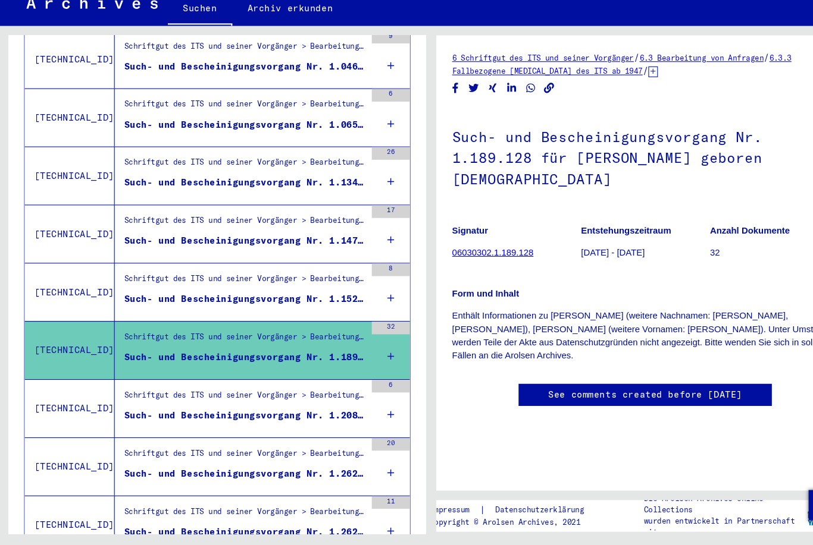
click at [168, 290] on div "Schriftgut des ITS und seiner Vorgänger > Bearbeitung von Anfragen > Fallbezoge…" at bounding box center [231, 298] width 227 height 17
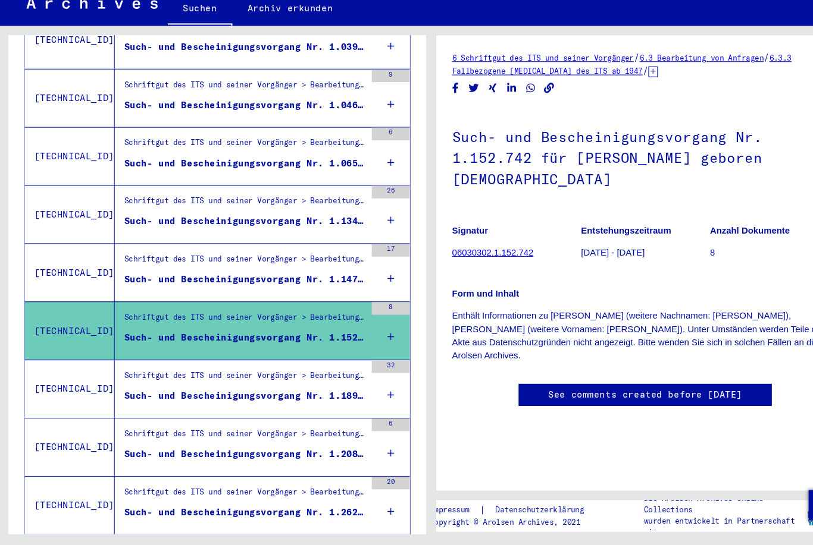
click at [166, 290] on div "Such- und Bescheinigungsvorgang Nr. 1.147.700 für [PERSON_NAME] geboren [DEMOGR…" at bounding box center [231, 296] width 227 height 12
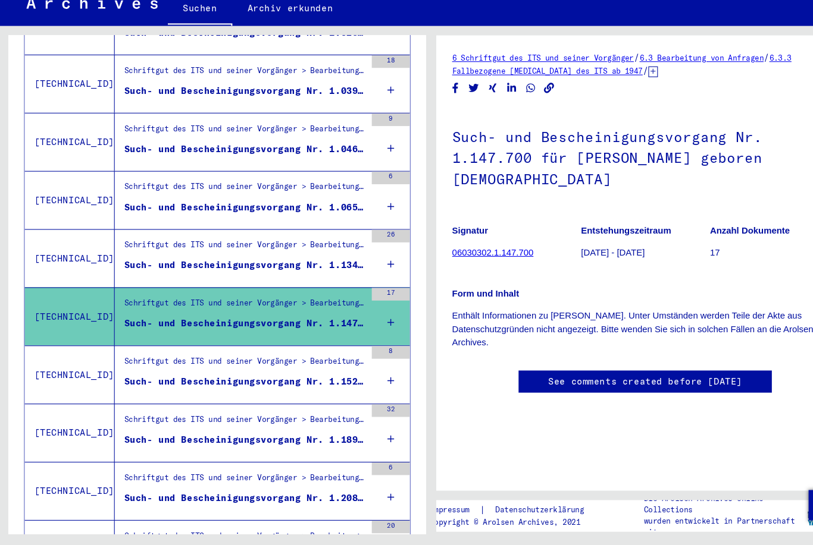
click at [166, 258] on div "Schriftgut des ITS und seiner Vorgänger > Bearbeitung von Anfragen > Fallbezoge…" at bounding box center [231, 266] width 227 height 17
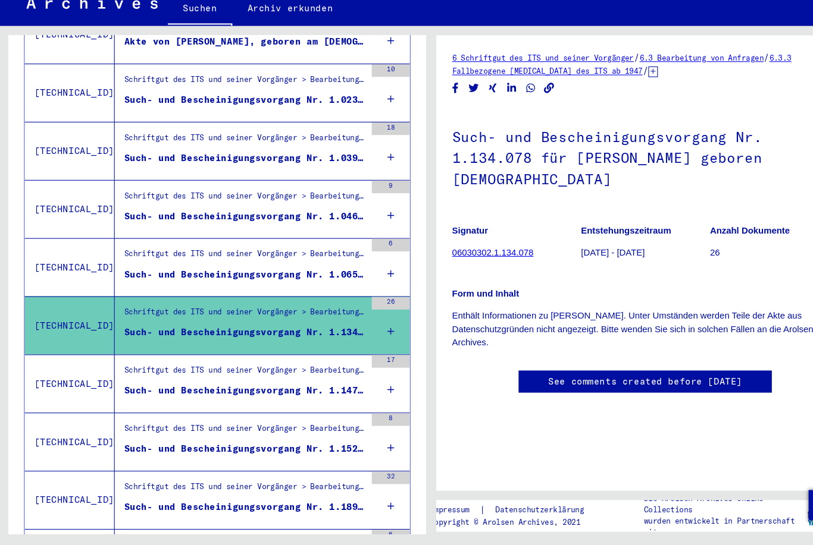
click at [167, 266] on div "Schriftgut des ITS und seiner Vorgänger > Bearbeitung von Anfragen > Fallbezoge…" at bounding box center [231, 274] width 227 height 17
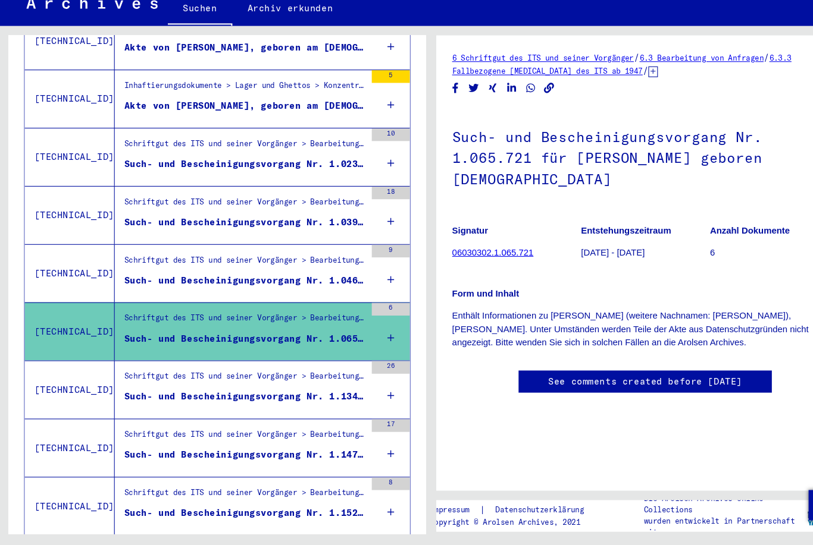
click at [168, 272] on div "Schriftgut des ITS und seiner Vorgänger > Bearbeitung von Anfragen > Fallbezoge…" at bounding box center [231, 280] width 227 height 17
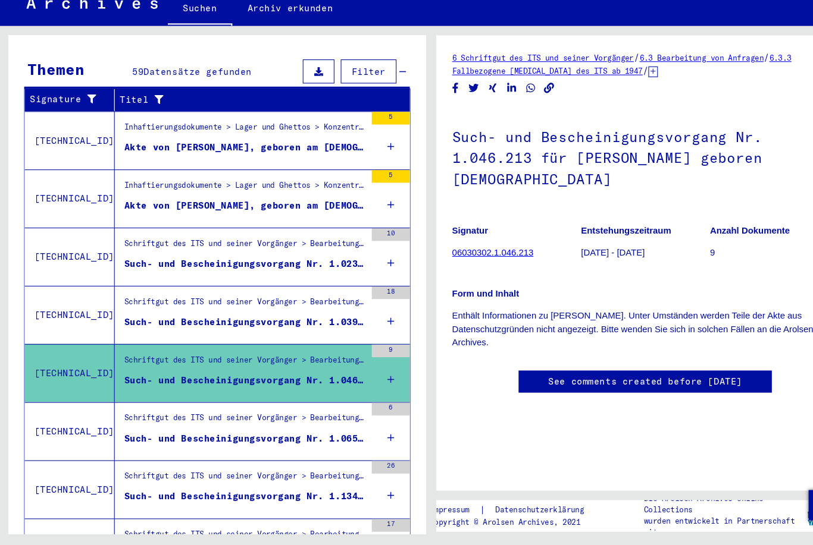
click at [165, 311] on div "Schriftgut des ITS und seiner Vorgänger > Bearbeitung von Anfragen > Fallbezoge…" at bounding box center [231, 319] width 227 height 17
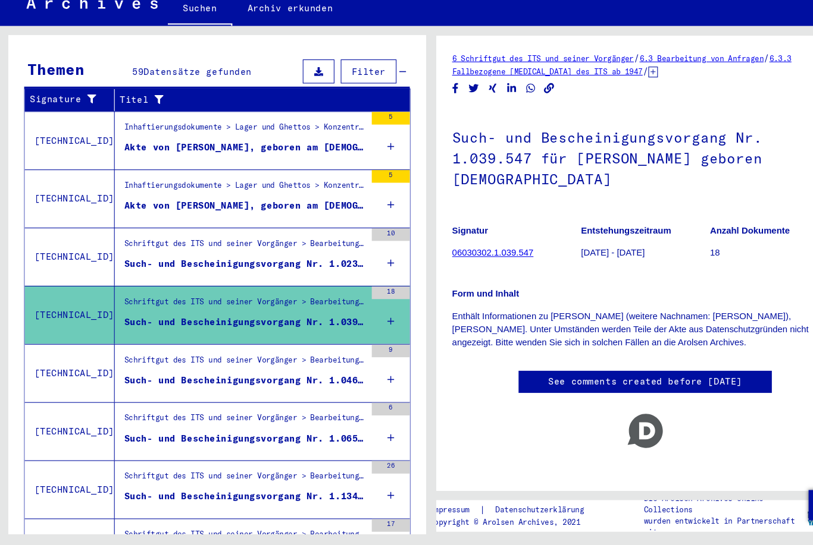
click at [155, 256] on div "Schriftgut des ITS und seiner Vorgänger > Bearbeitung von Anfragen > Fallbezoge…" at bounding box center [231, 264] width 227 height 17
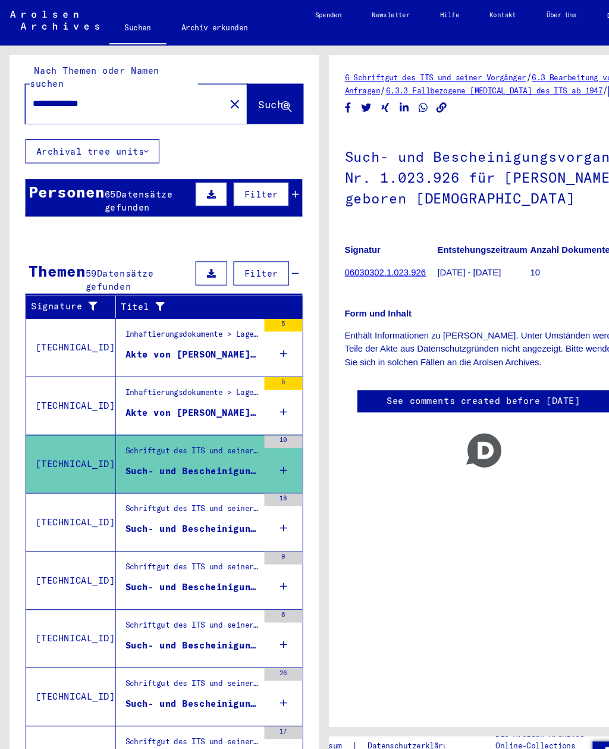
click at [214, 91] on mat-icon "close" at bounding box center [221, 98] width 14 height 14
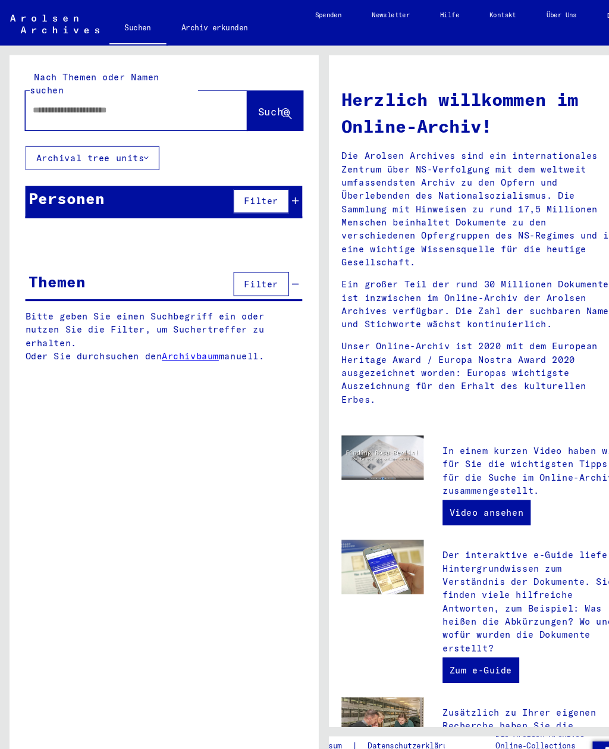
click at [86, 98] on input "text" at bounding box center [114, 104] width 166 height 12
type input "**********"
click at [246, 99] on span "Suche" at bounding box center [258, 105] width 30 height 12
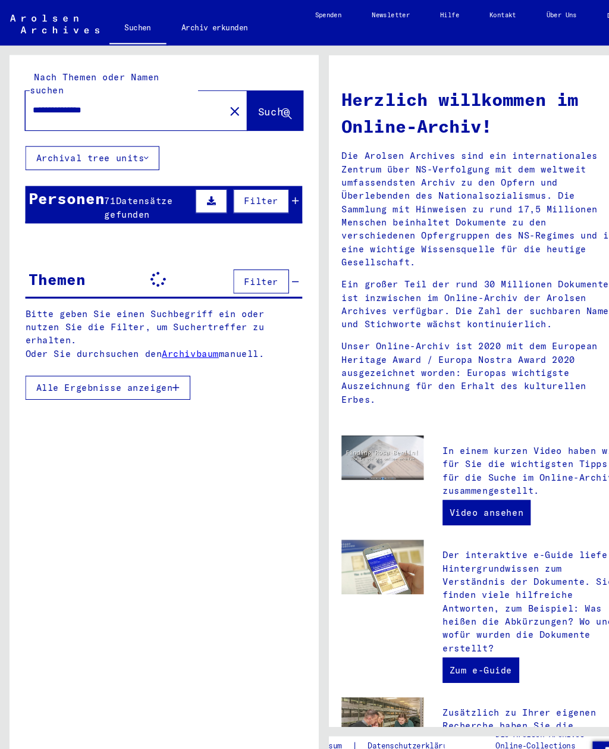
click at [43, 176] on div "Personen" at bounding box center [62, 186] width 71 height 21
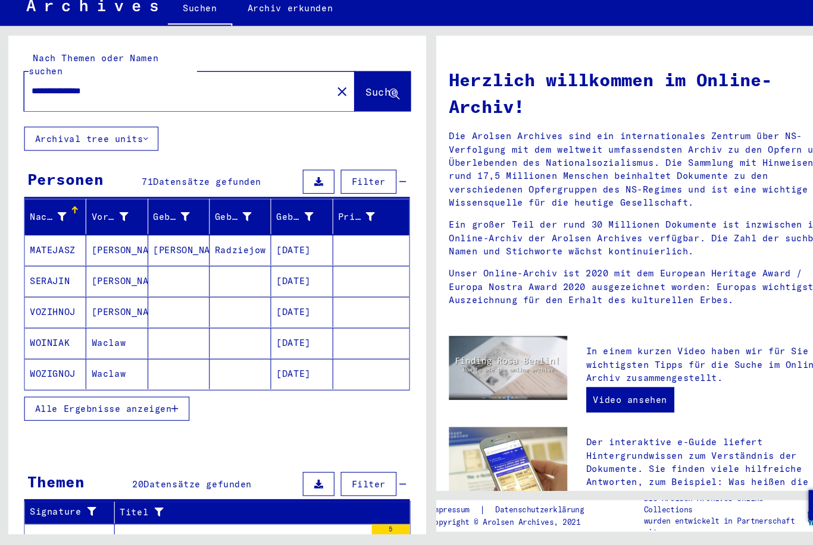
click at [134, 412] on span "Alle Ergebnisse anzeigen" at bounding box center [98, 417] width 128 height 11
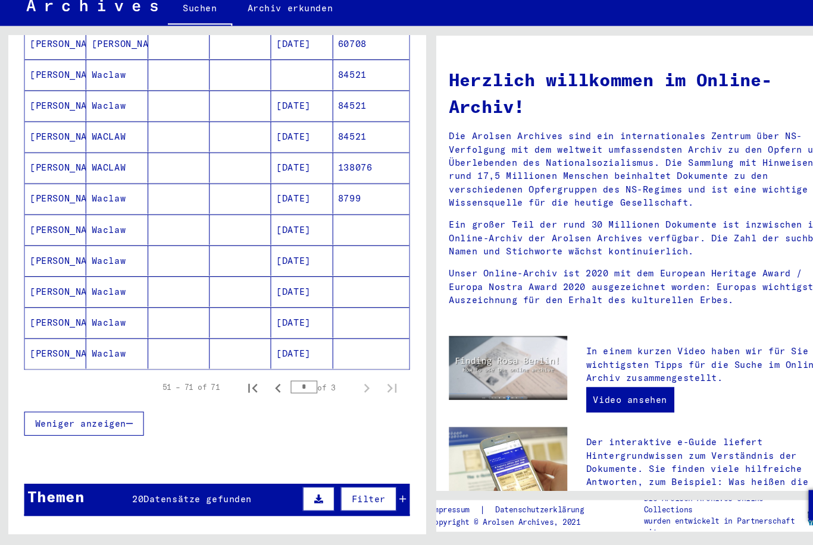
scroll to position [601, 0]
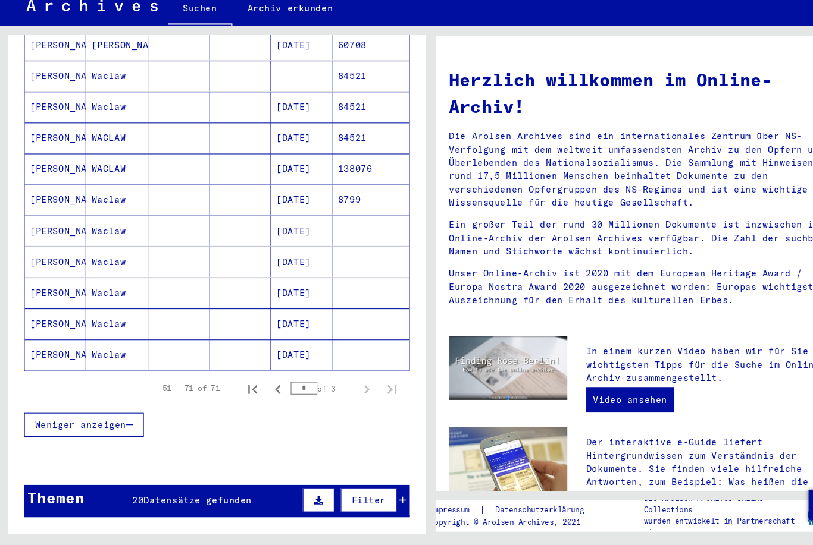
click at [237, 391] on icon "First page" at bounding box center [238, 399] width 17 height 17
click at [349, 391] on icon "Next page" at bounding box center [345, 399] width 17 height 17
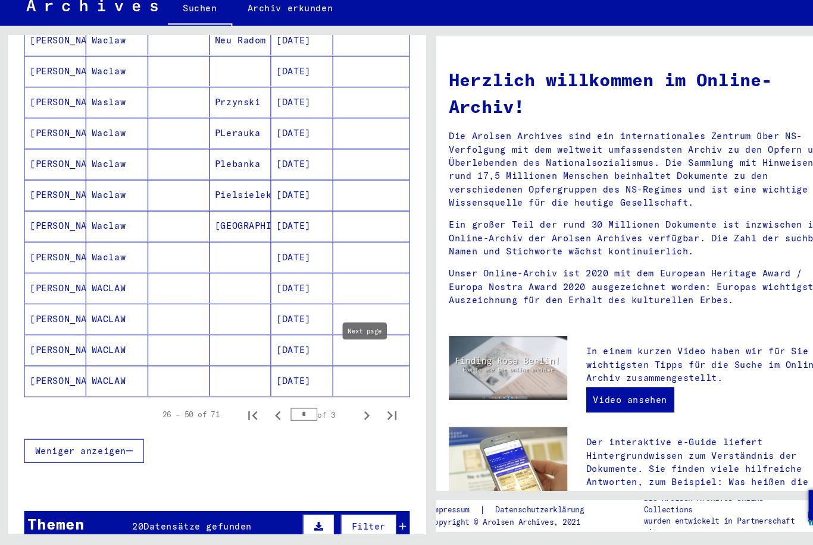
scroll to position [582, 0]
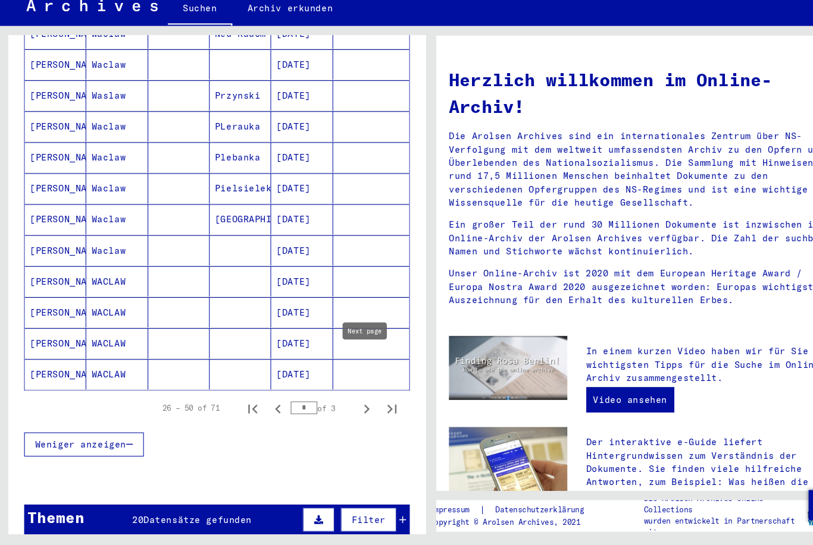
click at [347, 409] on icon "Next page" at bounding box center [345, 417] width 17 height 17
type input "*"
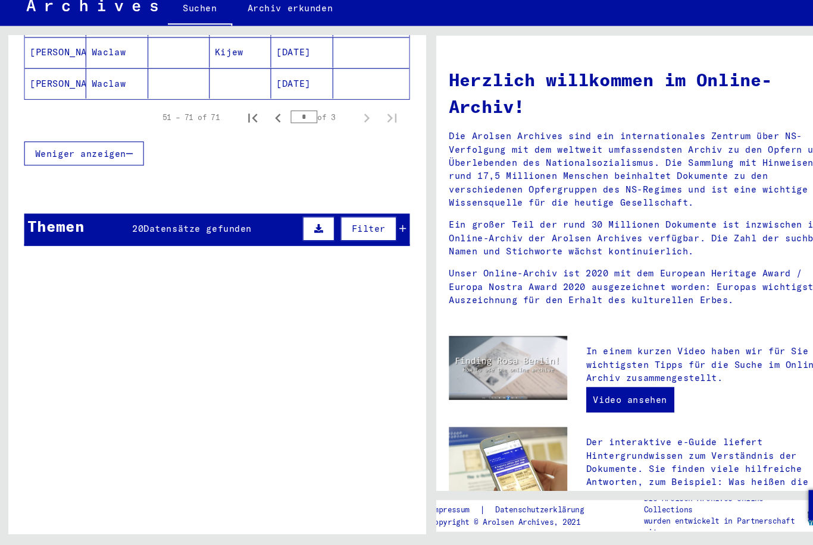
scroll to position [739, 0]
click at [206, 234] on div "Themen 20 Datensätze gefunden Filter" at bounding box center [205, 249] width 362 height 30
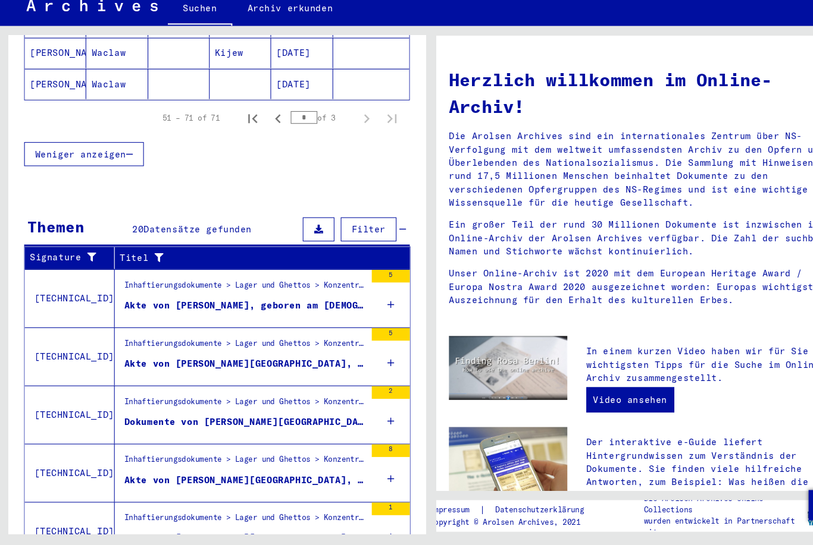
click at [207, 243] on div "20 Datensätze gefunden" at bounding box center [182, 249] width 112 height 12
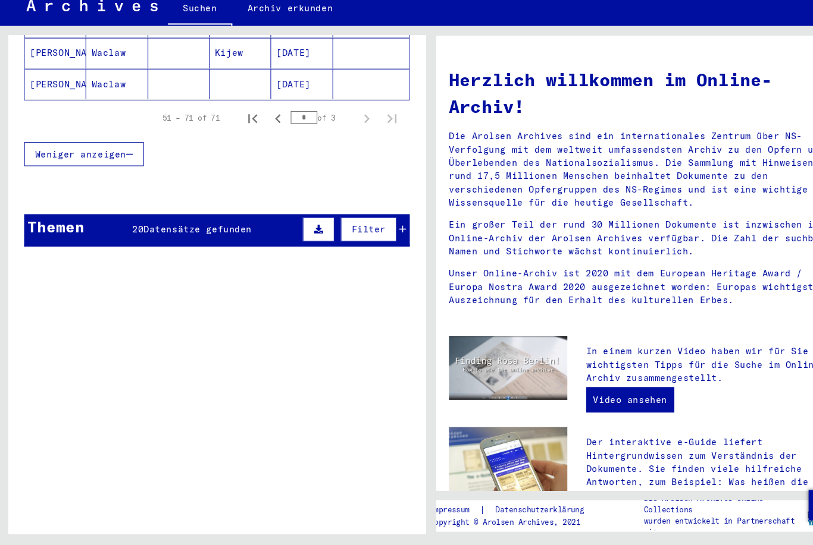
click at [221, 243] on span "Datensätze gefunden" at bounding box center [187, 248] width 102 height 11
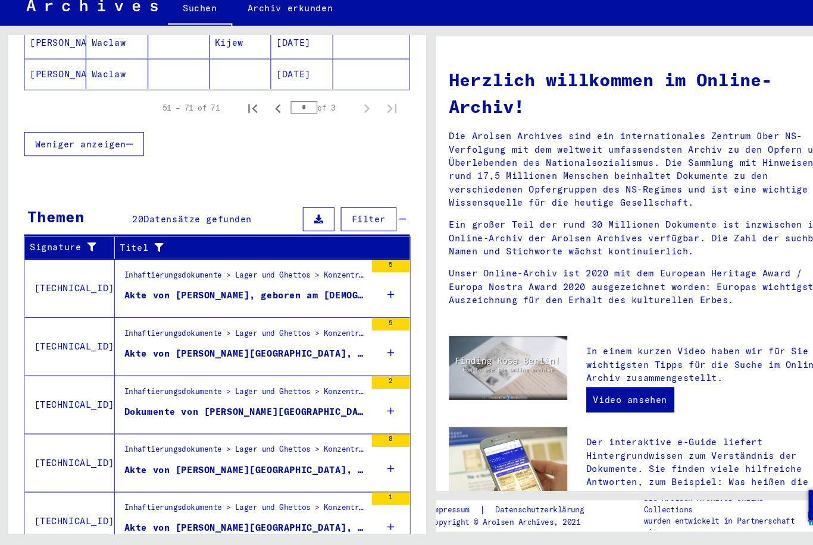
click at [290, 359] on div "Akte von [PERSON_NAME][GEOGRAPHIC_DATA], geboren am [DEMOGRAPHIC_DATA], geboren…" at bounding box center [231, 365] width 227 height 12
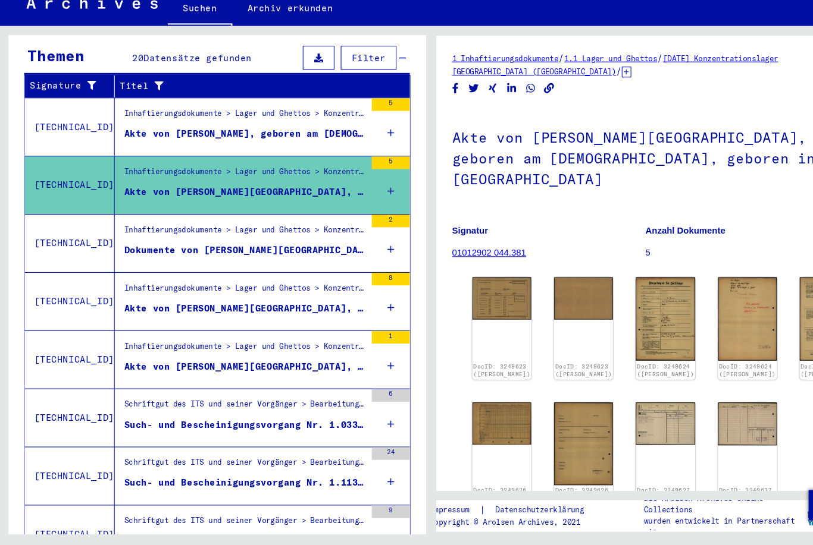
scroll to position [186, 0]
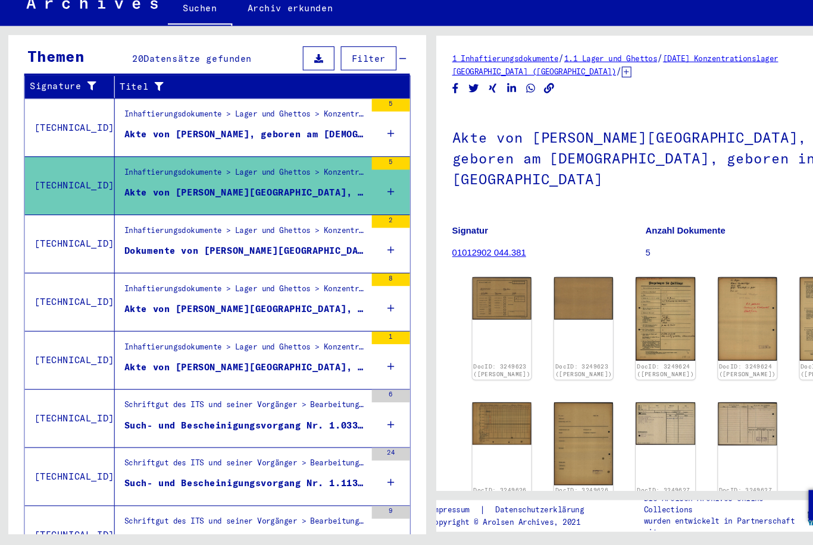
click at [138, 262] on div "Dokumente von [PERSON_NAME][GEOGRAPHIC_DATA], geboren am [DEMOGRAPHIC_DATA]" at bounding box center [231, 268] width 227 height 12
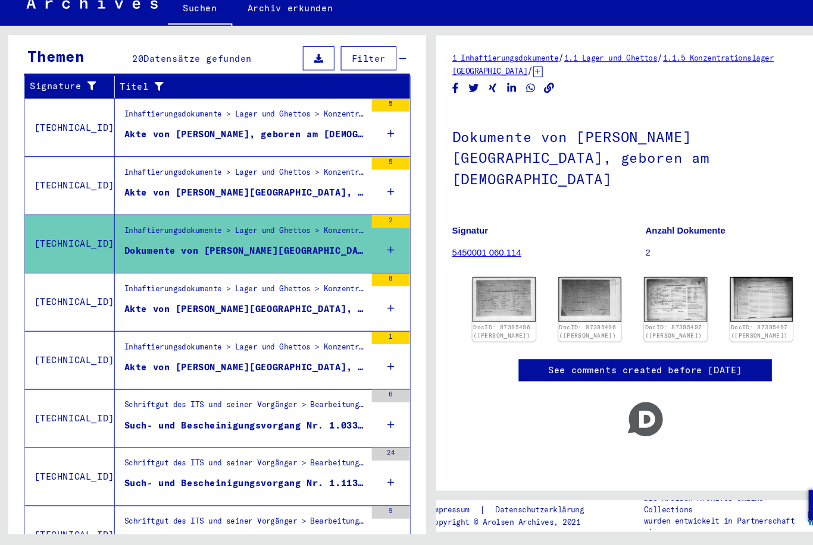
click at [132, 317] on div "Akte von [PERSON_NAME][GEOGRAPHIC_DATA], geboren am [DEMOGRAPHIC_DATA]" at bounding box center [231, 323] width 227 height 12
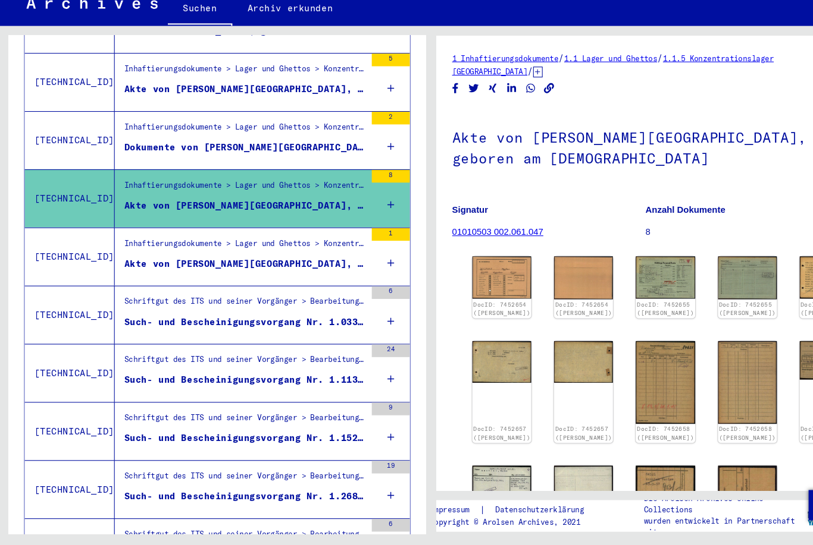
scroll to position [294, 0]
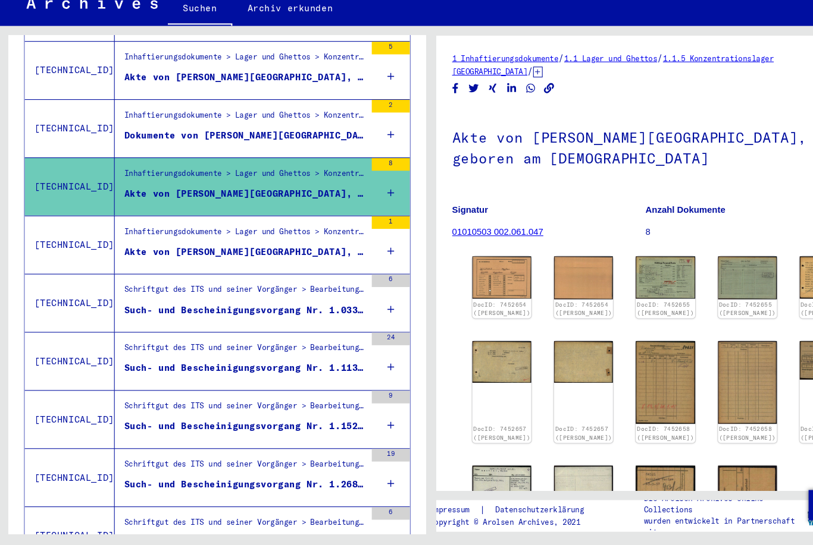
click at [123, 245] on div "Inhaftierungsdokumente > Lager und Ghettos > Konzentrationslager [GEOGRAPHIC_DA…" at bounding box center [231, 253] width 227 height 17
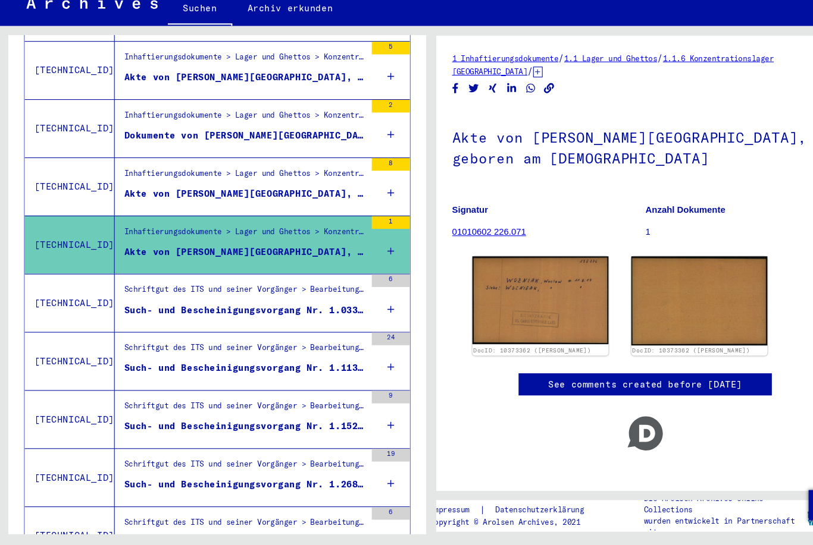
click at [124, 318] on div "Such- und Bescheinigungsvorgang Nr. 1.033.554 für [PERSON_NAME][GEOGRAPHIC_DATA…" at bounding box center [231, 324] width 227 height 12
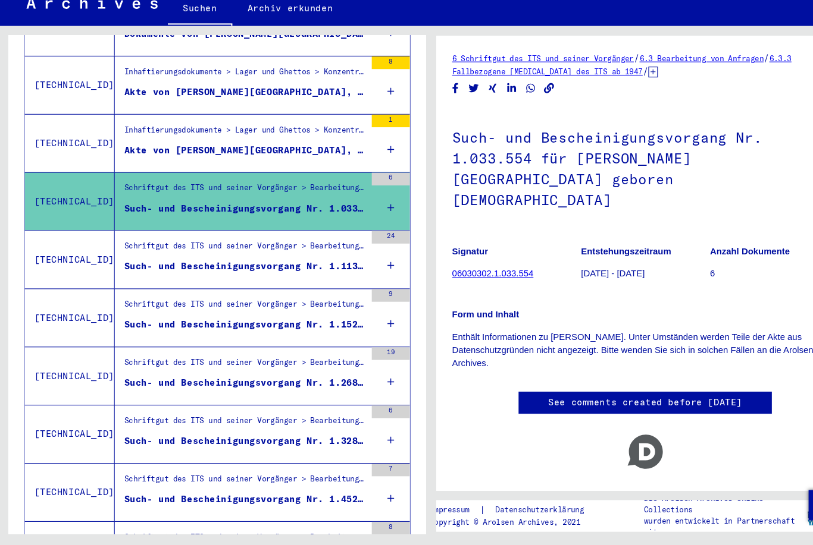
scroll to position [390, 0]
click at [132, 259] on div "Schriftgut des ITS und seiner Vorgänger > Bearbeitung von Anfragen > Fallbezoge…" at bounding box center [231, 267] width 227 height 17
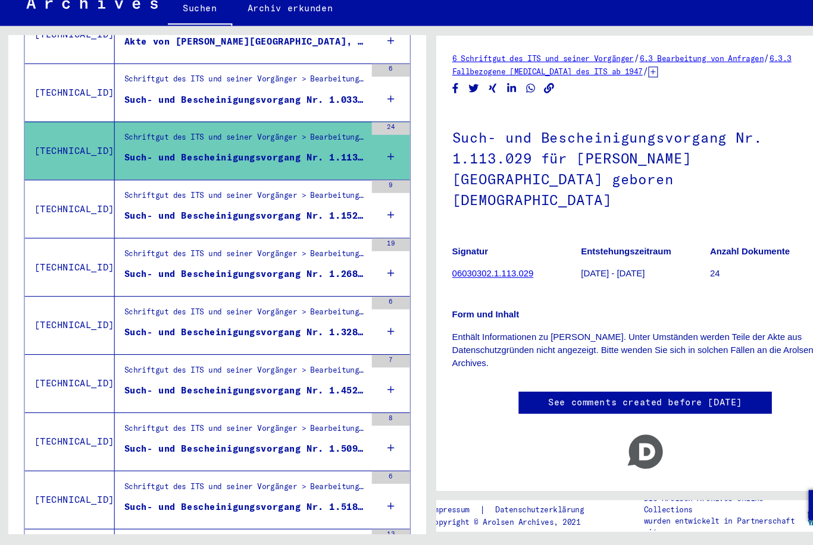
scroll to position [484, 0]
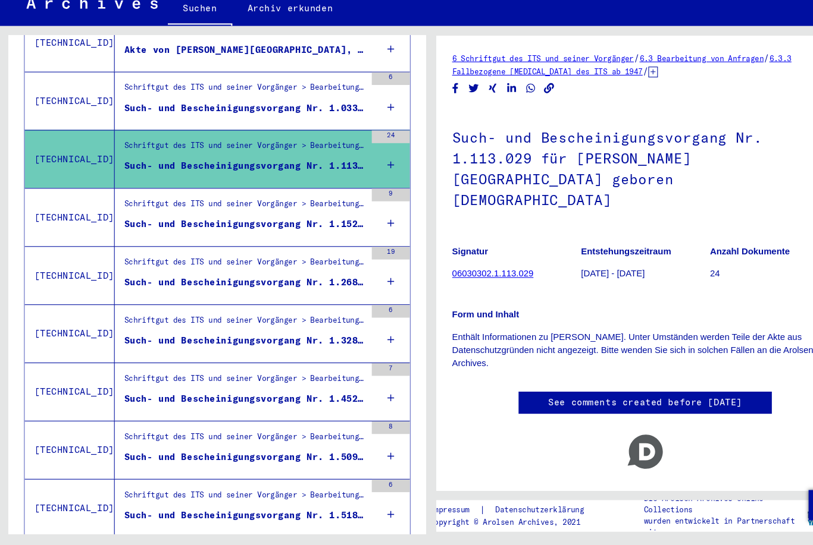
click at [124, 219] on div "Schriftgut des ITS und seiner Vorgänger > Bearbeitung von Anfragen > Fallbezoge…" at bounding box center [231, 227] width 227 height 17
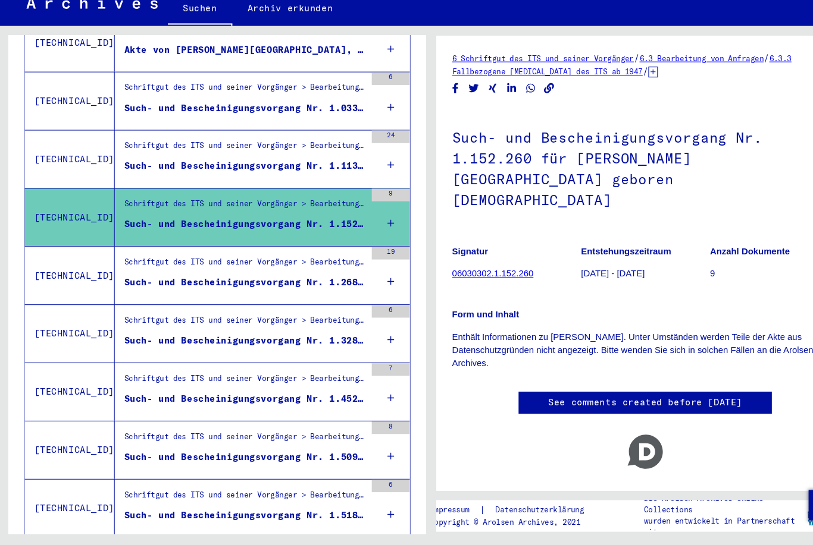
click at [130, 292] on div "Such- und Bescheinigungsvorgang Nr. 1.268.628 für [PERSON_NAME][GEOGRAPHIC_DATA…" at bounding box center [231, 298] width 227 height 12
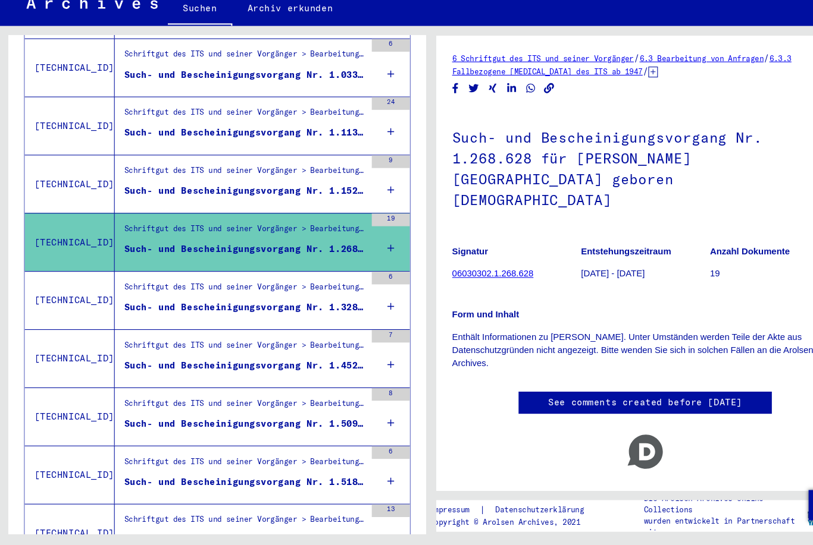
scroll to position [519, 0]
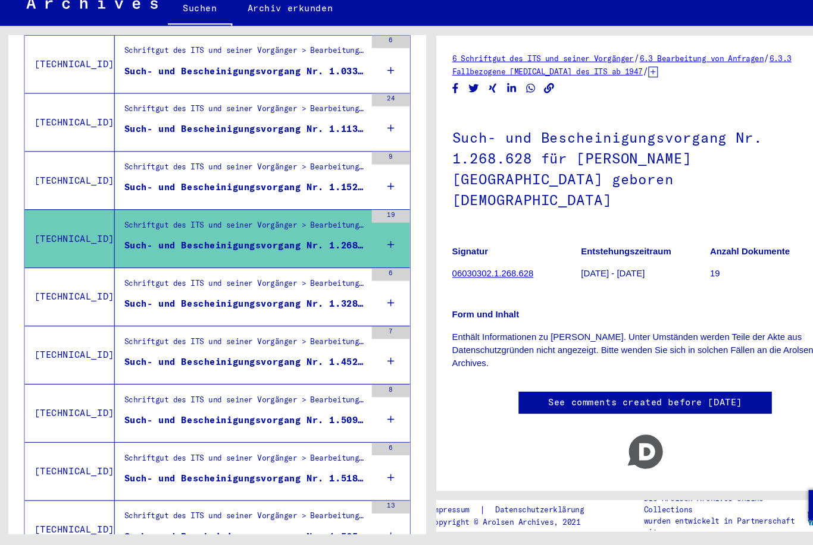
click at [142, 294] on div "Schriftgut des ITS und seiner Vorgänger > Bearbeitung von Anfragen > Fallbezoge…" at bounding box center [231, 302] width 227 height 17
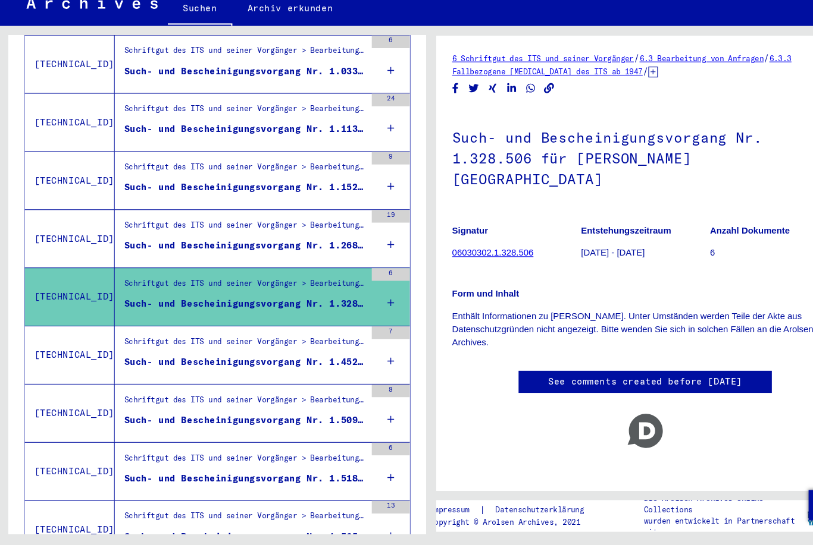
click at [137, 349] on div "Schriftgut des ITS und seiner Vorgänger > Bearbeitung von Anfragen > Fallbezoge…" at bounding box center [231, 357] width 227 height 17
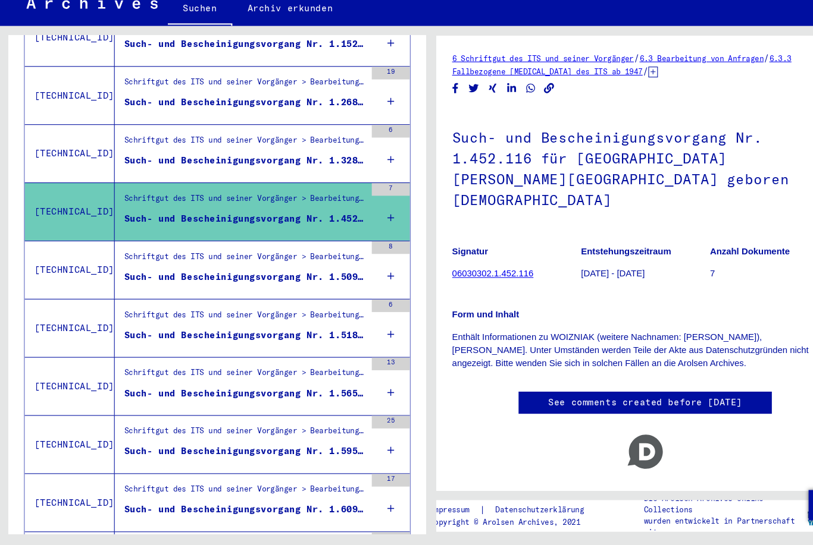
scroll to position [652, 0]
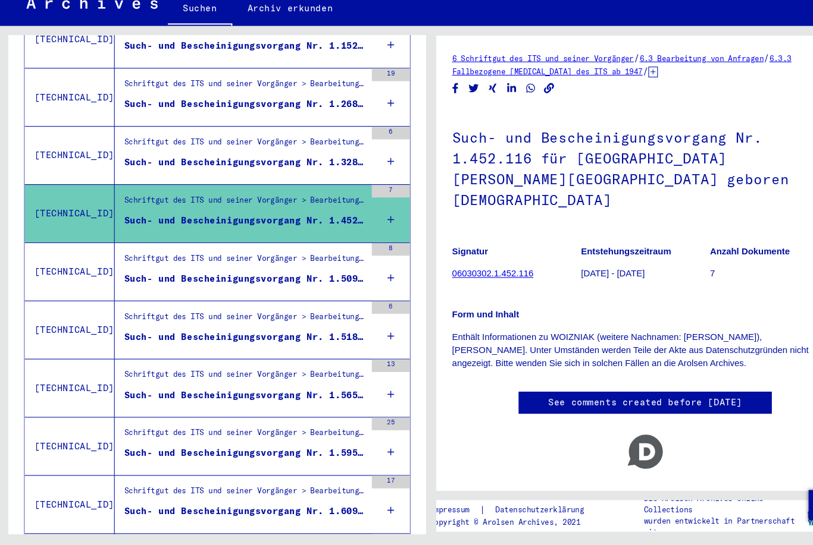
click at [128, 288] on div "Such- und Bescheinigungsvorgang Nr. 1.509.720 für [PERSON_NAME][GEOGRAPHIC_DATA…" at bounding box center [231, 294] width 227 height 12
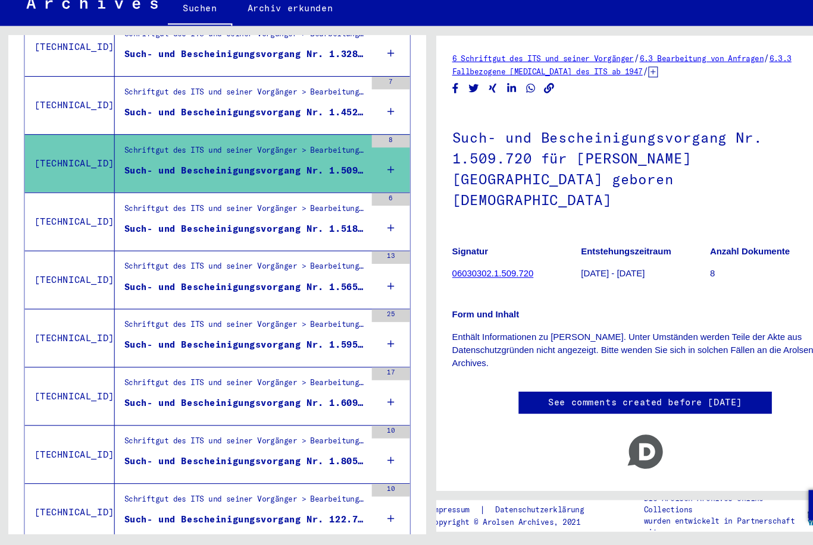
scroll to position [753, 0]
click at [118, 242] on div "Such- und Bescheinigungsvorgang Nr. 1.518.797 für [PERSON_NAME][GEOGRAPHIC_DATA…" at bounding box center [231, 248] width 227 height 12
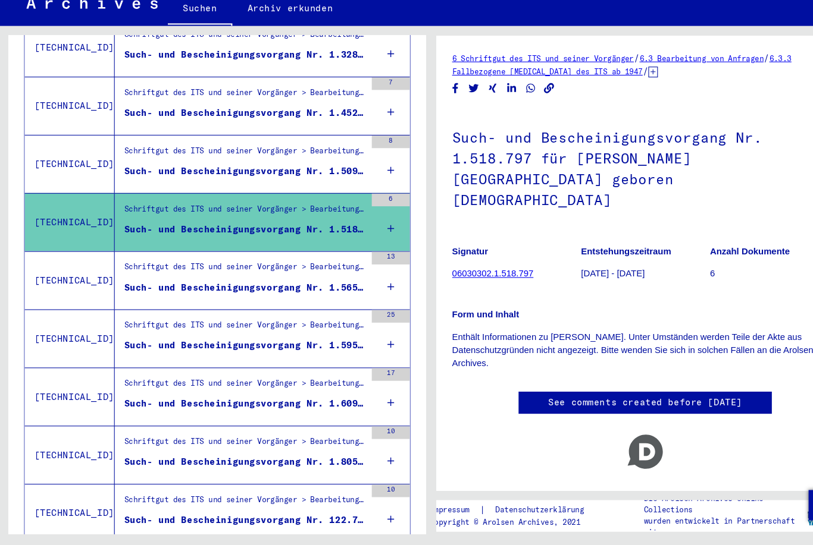
click at [134, 297] on div "Such- und Bescheinigungsvorgang Nr. 1.565.230 für [PERSON_NAME] geboren [DEMOGR…" at bounding box center [231, 303] width 227 height 12
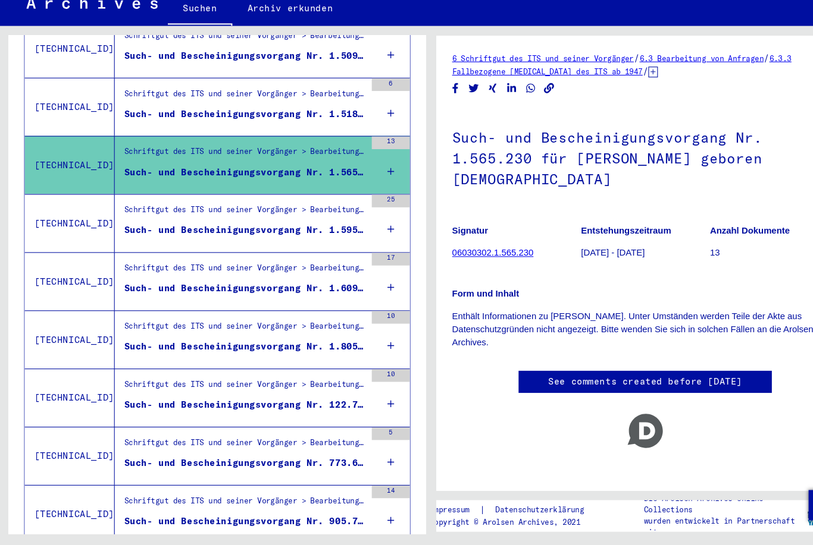
scroll to position [858, 0]
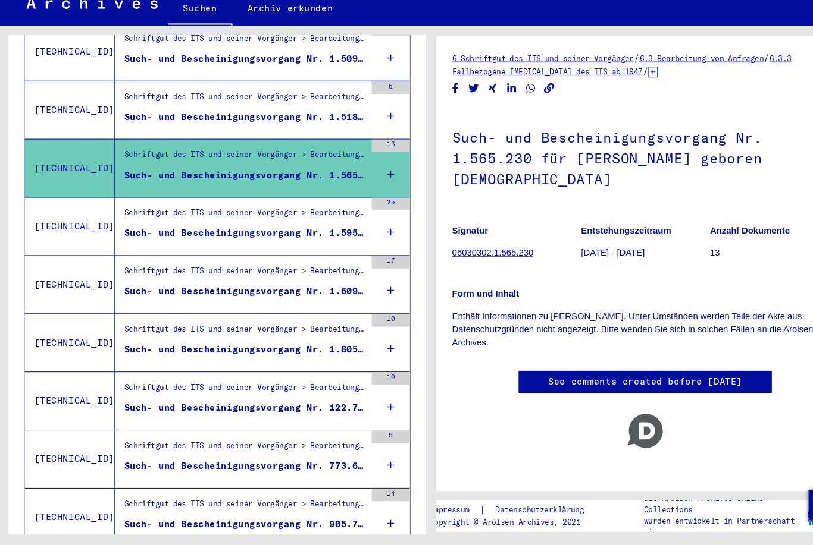
click at [126, 246] on div "Such- und Bescheinigungsvorgang Nr. 1.595.102 für [PERSON_NAME][GEOGRAPHIC_DATA…" at bounding box center [231, 252] width 227 height 12
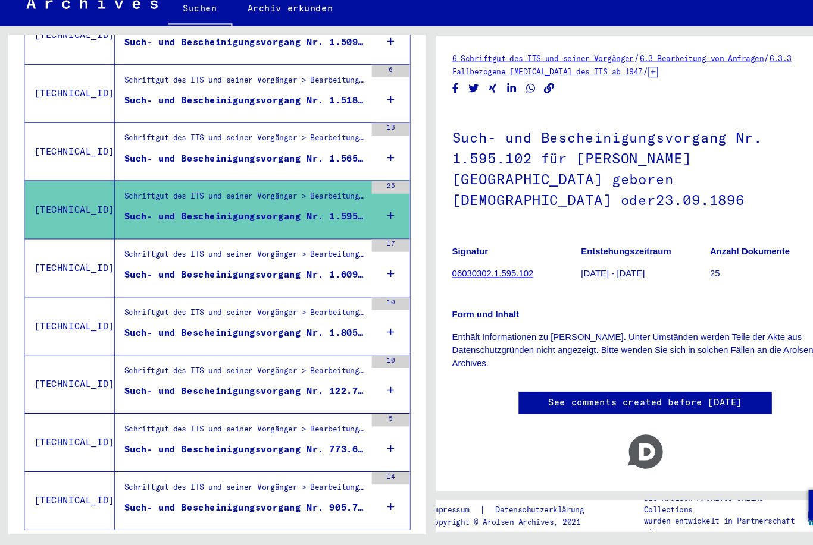
scroll to position [877, 0]
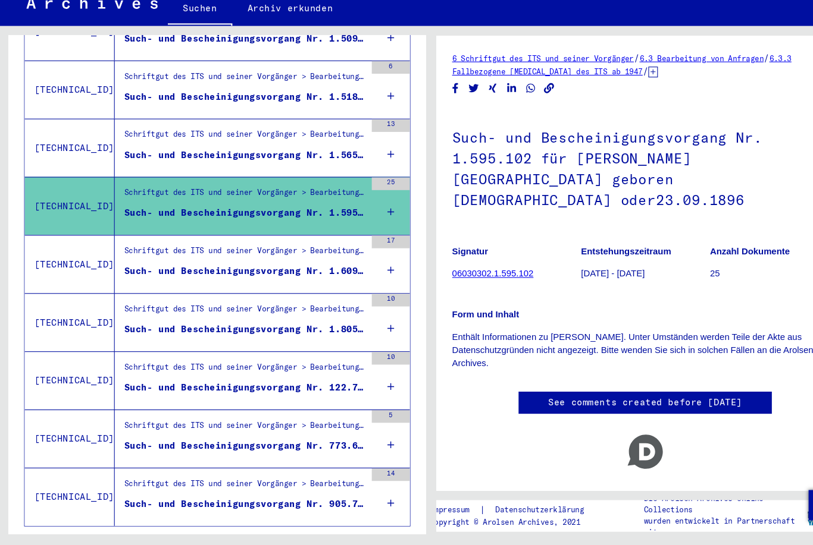
click at [134, 282] on div "Such- und Bescheinigungsvorgang Nr. 1.609.904 für [PERSON_NAME][GEOGRAPHIC_DATA…" at bounding box center [231, 288] width 227 height 12
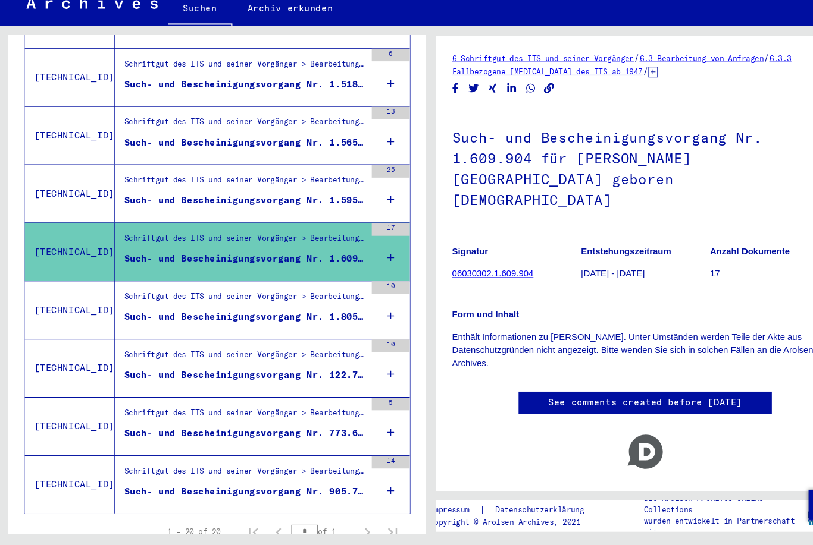
scroll to position [888, 0]
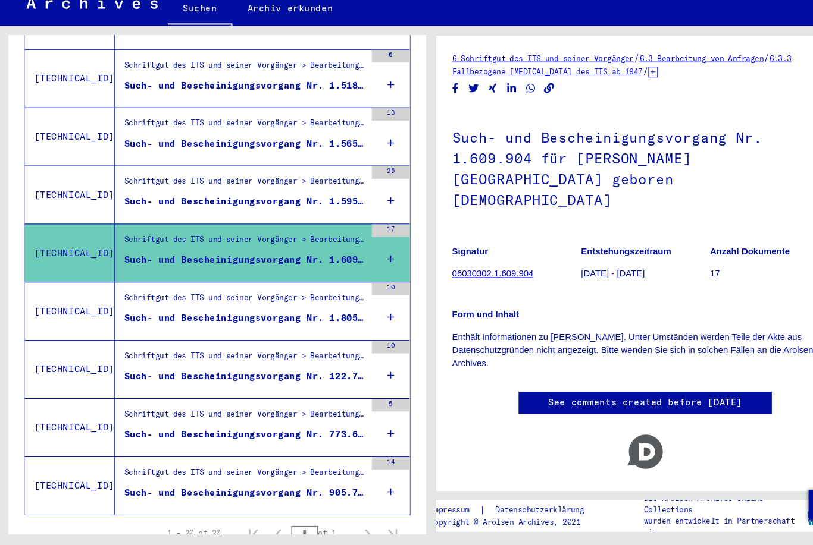
click at [143, 308] on div "Schriftgut des ITS und seiner Vorgänger > Bearbeitung von Anfragen > Fallbezoge…" at bounding box center [231, 316] width 227 height 17
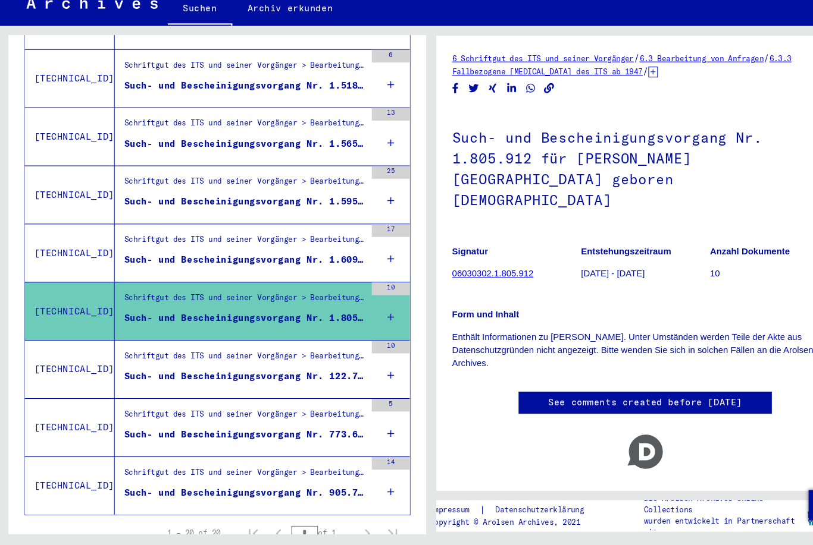
click at [140, 381] on div "Such- und Bescheinigungsvorgang Nr. 122.790 für [PERSON_NAME][GEOGRAPHIC_DATA] …" at bounding box center [231, 387] width 227 height 12
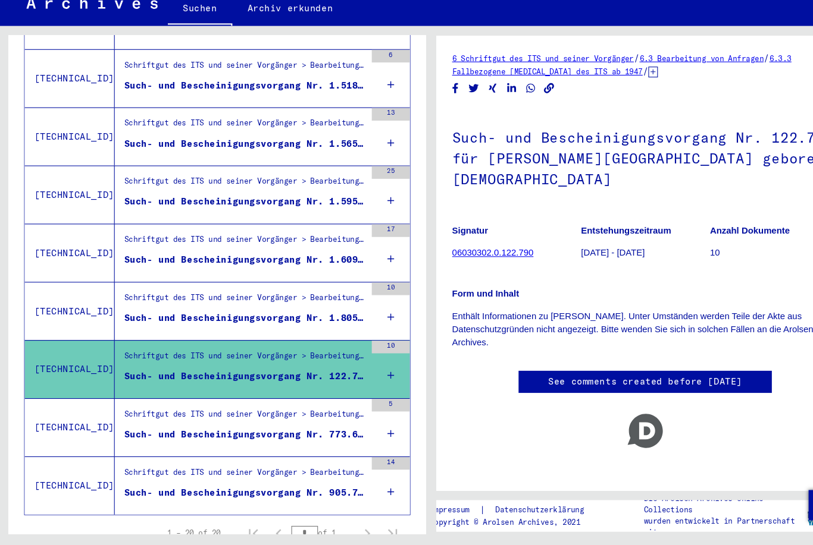
scroll to position [28, 0]
click at [140, 435] on div "Such- und Bescheinigungsvorgang Nr. 773.618 für [PERSON_NAME] geboren [DEMOGRAP…" at bounding box center [231, 441] width 227 height 12
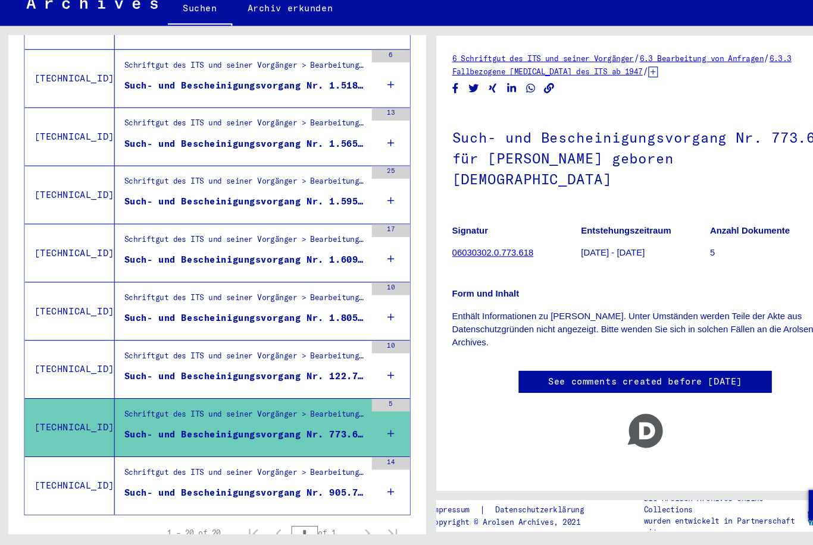
click at [161, 490] on div "Such- und Bescheinigungsvorgang Nr. 905.727 für [PERSON_NAME] geboren [DEMOGRAP…" at bounding box center [231, 496] width 227 height 12
